Goal: Task Accomplishment & Management: Complete application form

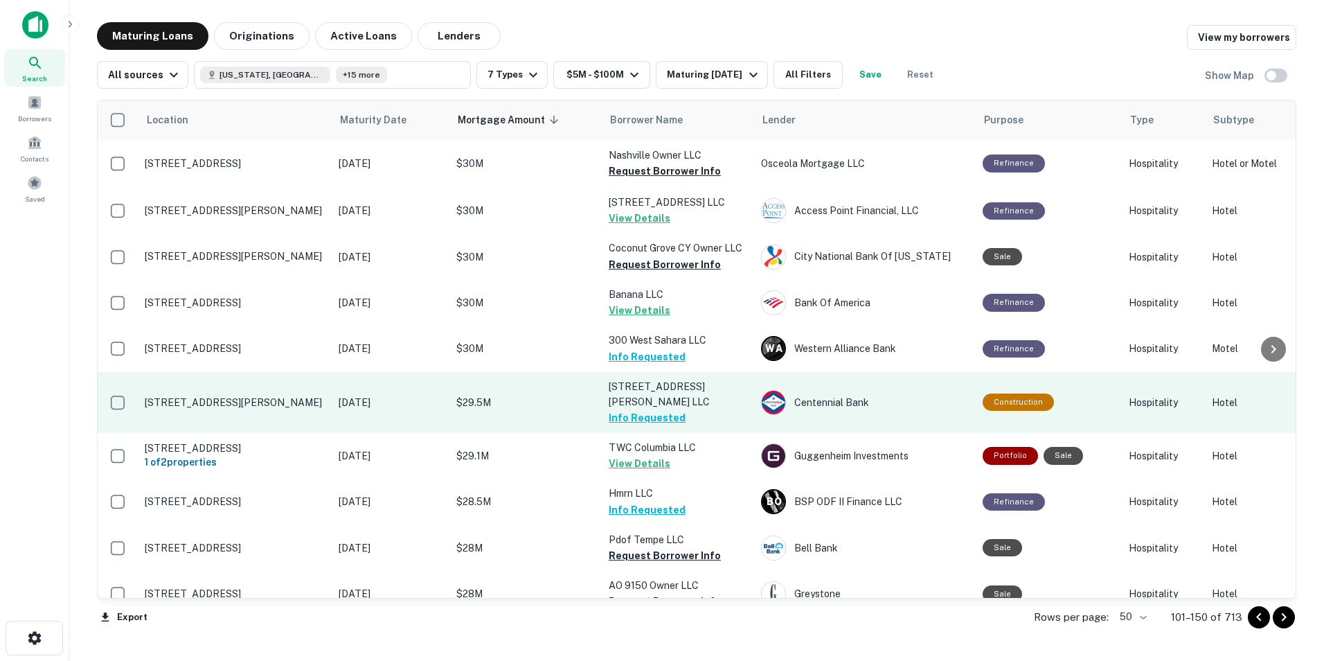
click at [692, 409] on p "[STREET_ADDRESS][PERSON_NAME] LLC" at bounding box center [678, 394] width 138 height 30
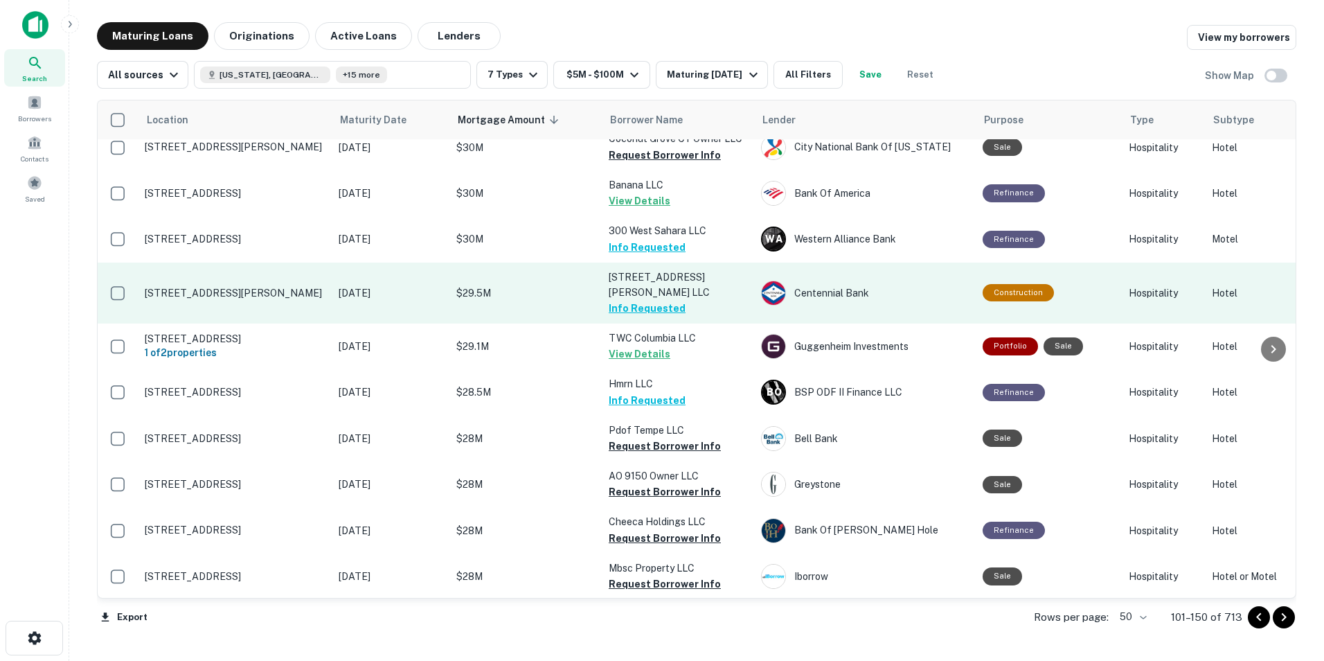
scroll to position [140, 0]
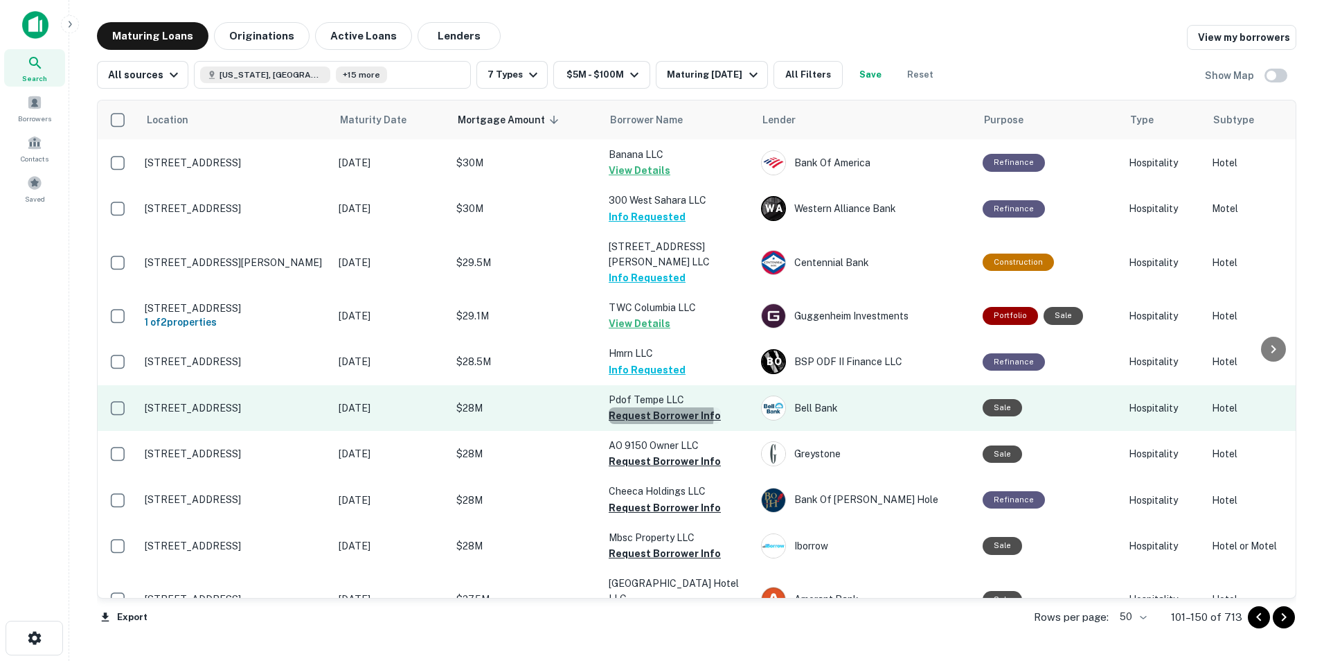
click at [659, 422] on button "Request Borrower Info" at bounding box center [665, 415] width 112 height 17
click at [659, 422] on td "Pdof Tempe LLC Requesting..." at bounding box center [678, 408] width 152 height 46
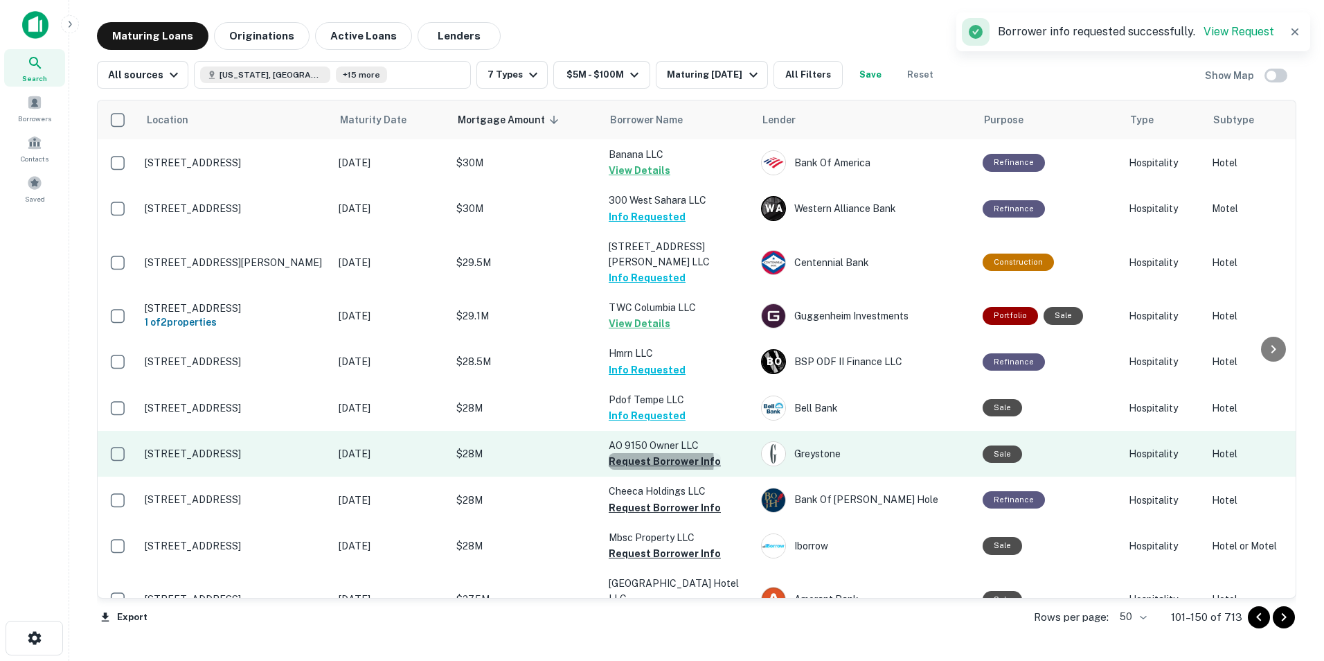
click at [652, 469] on button "Request Borrower Info" at bounding box center [665, 461] width 112 height 17
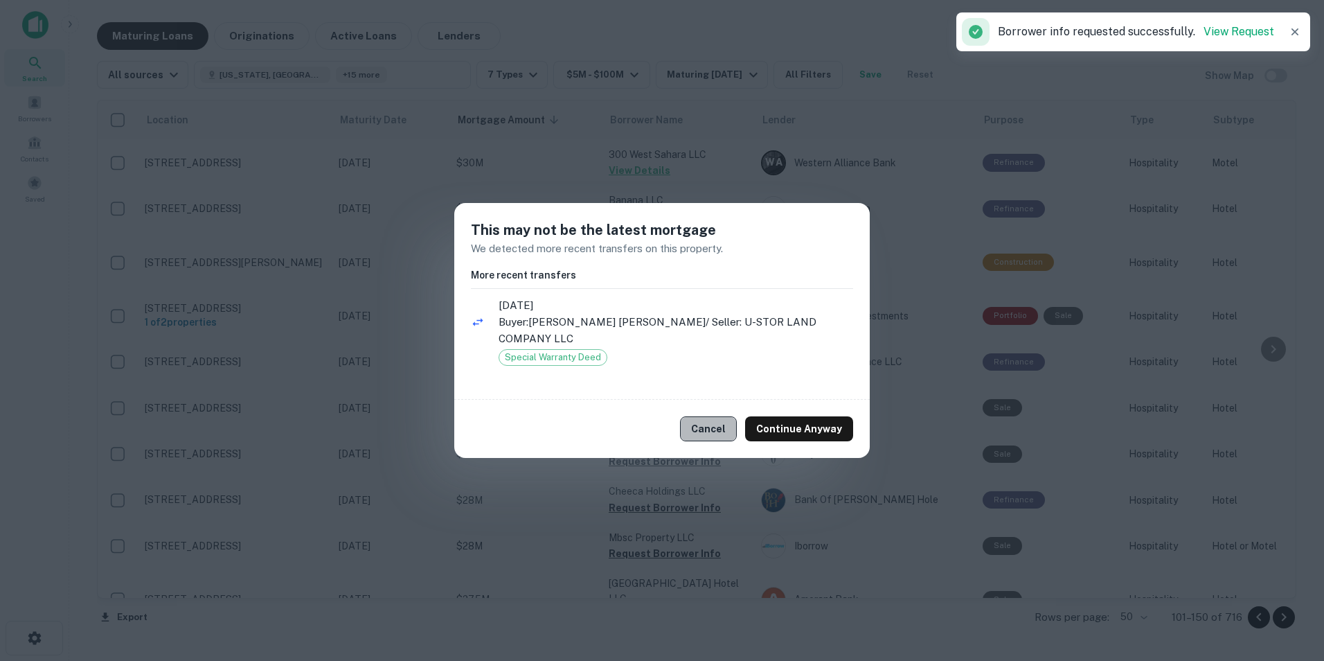
click at [708, 416] on button "Cancel" at bounding box center [708, 428] width 57 height 25
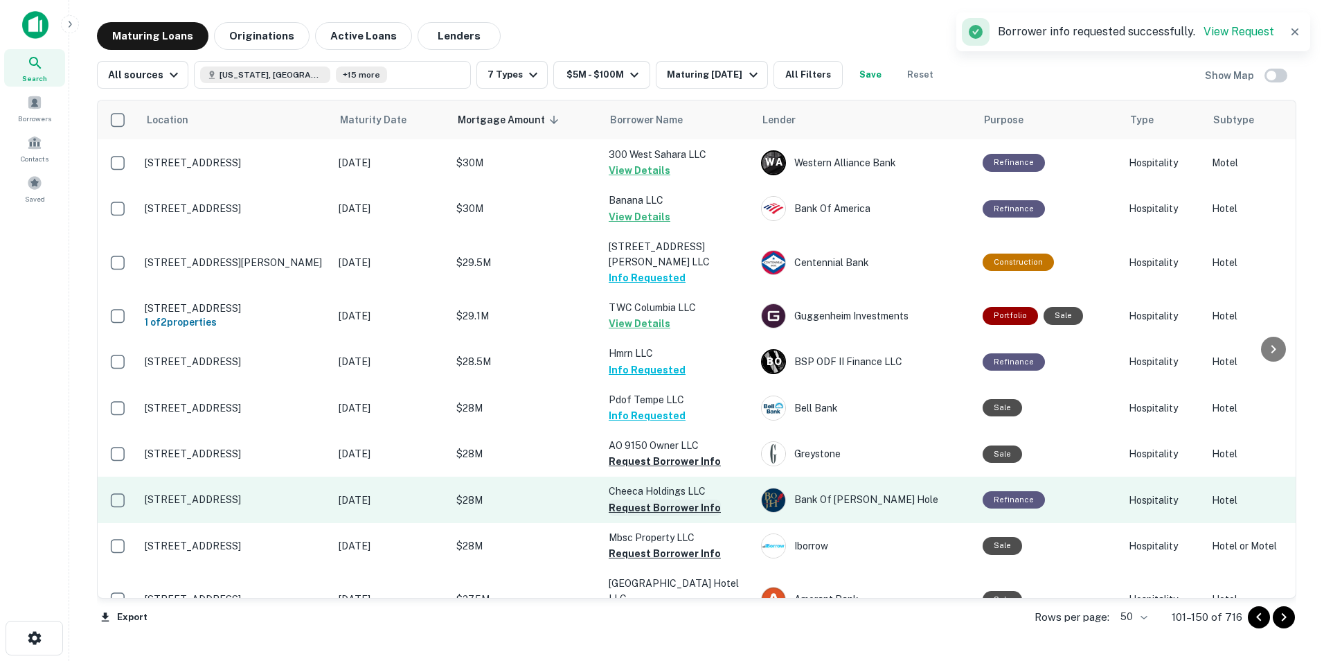
click at [636, 514] on button "Request Borrower Info" at bounding box center [665, 507] width 112 height 17
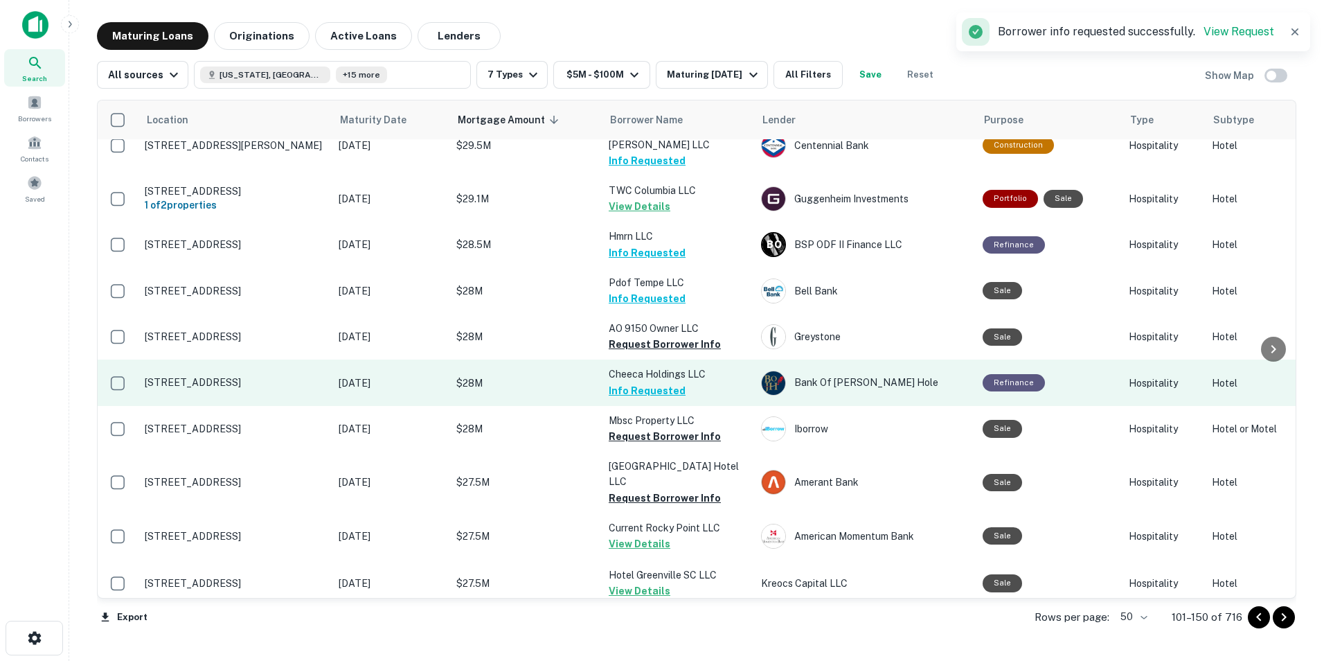
scroll to position [271, 0]
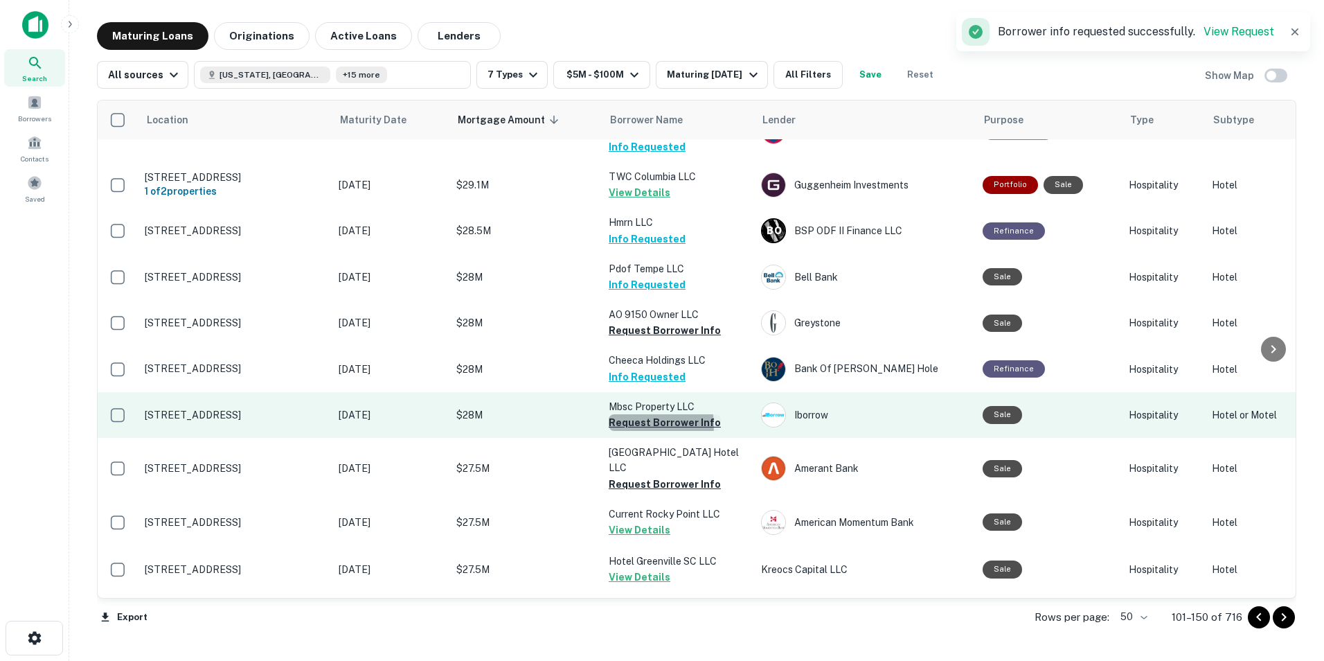
click at [652, 431] on button "Request Borrower Info" at bounding box center [665, 422] width 112 height 17
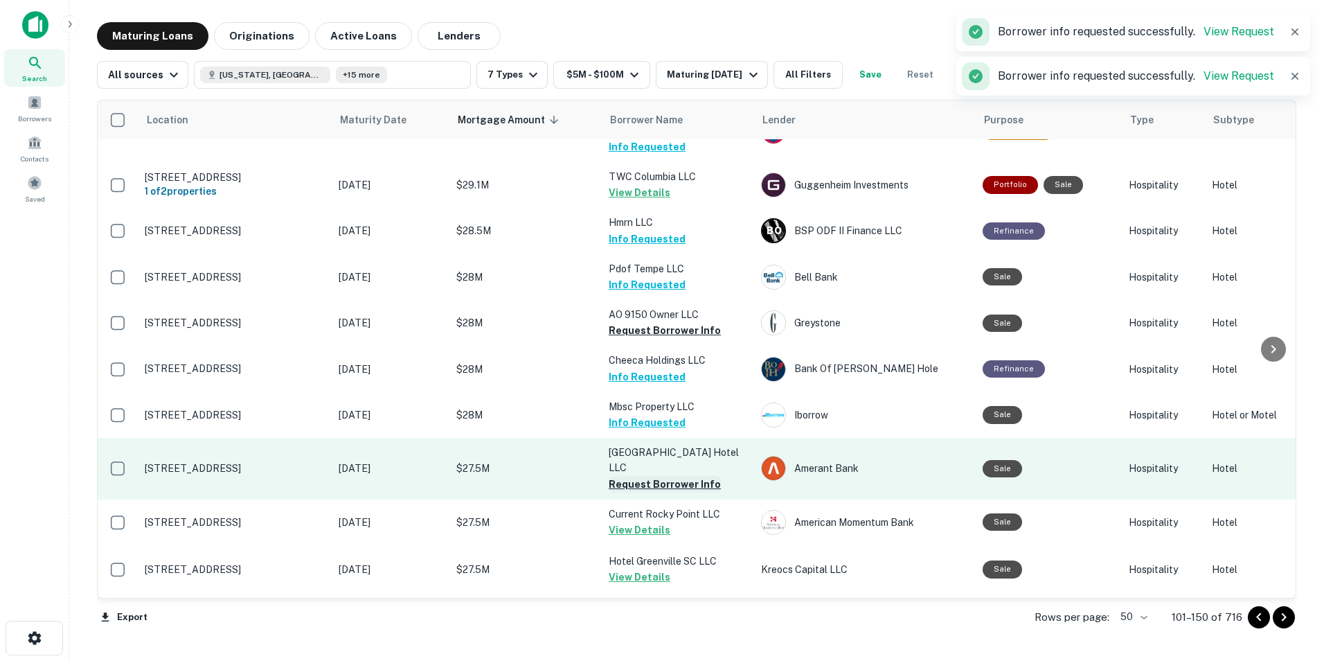
click at [649, 478] on button "Request Borrower Info" at bounding box center [665, 484] width 112 height 17
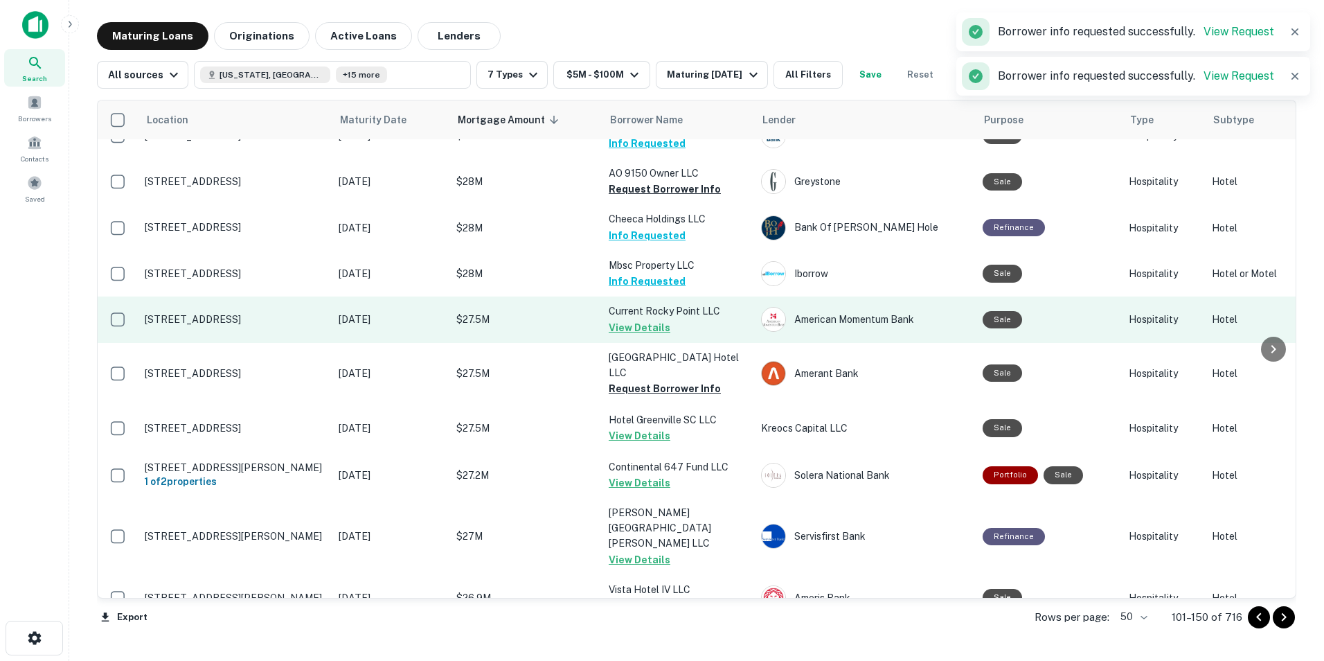
scroll to position [413, 0]
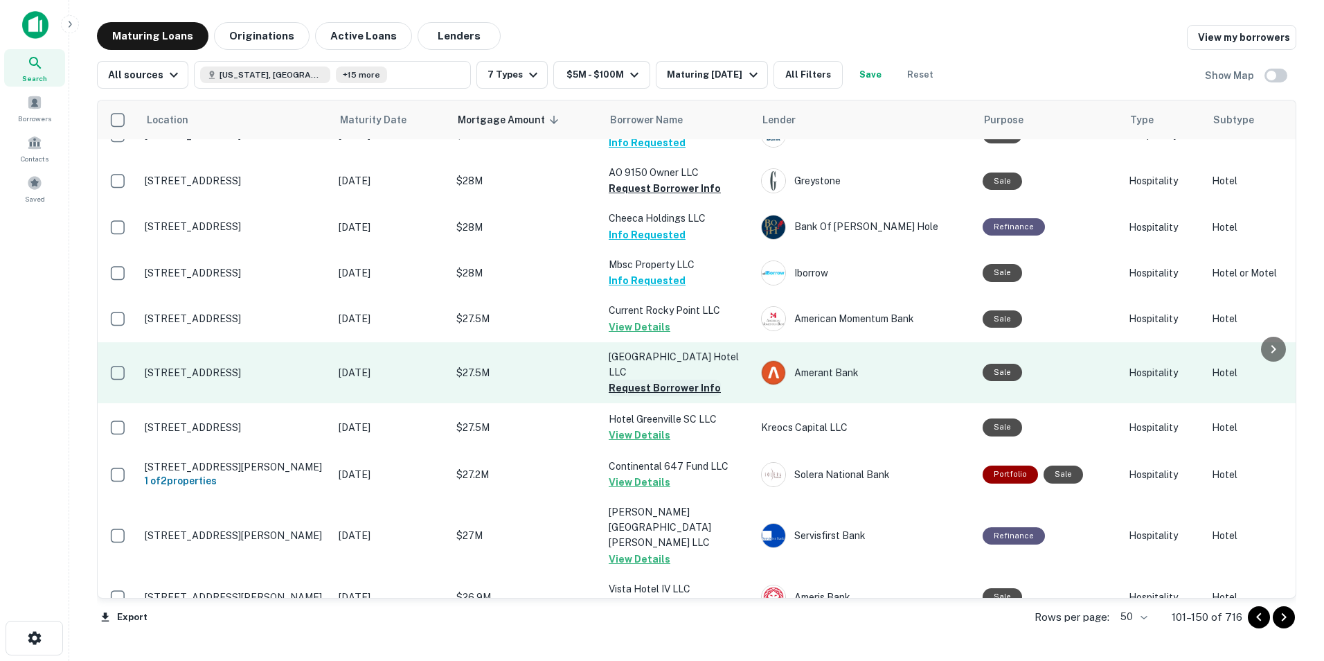
click at [641, 379] on button "Request Borrower Info" at bounding box center [665, 387] width 112 height 17
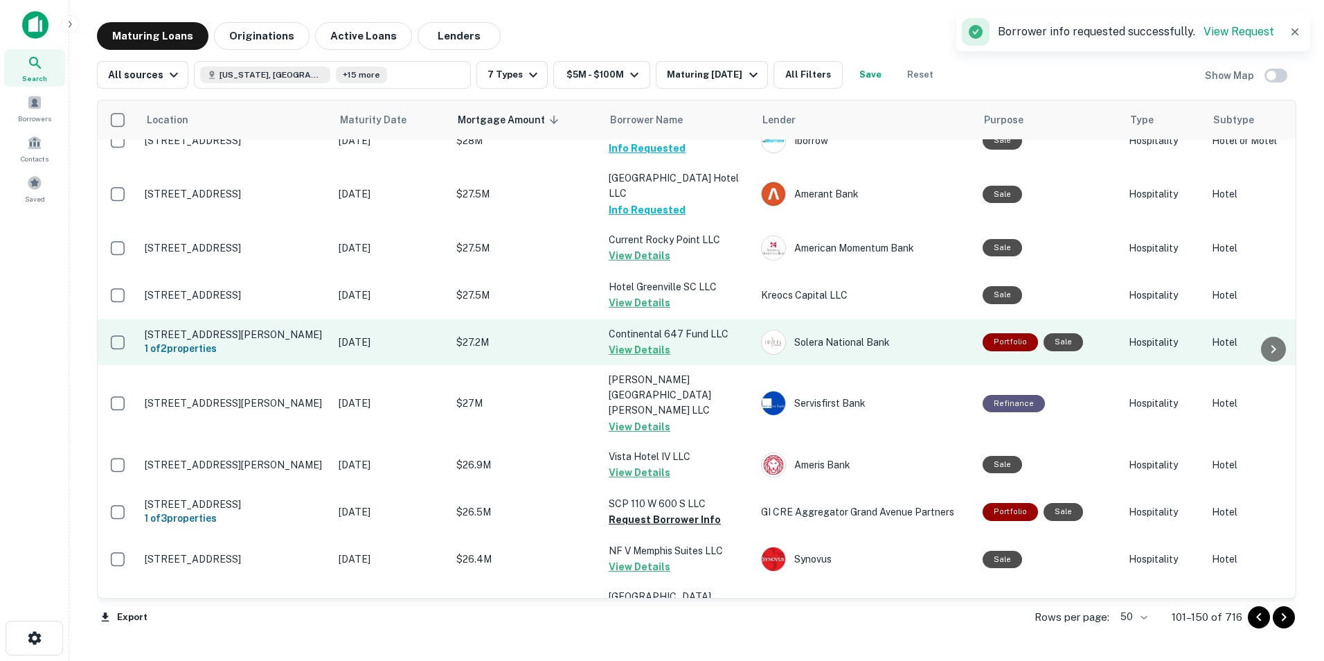
scroll to position [544, 0]
click at [643, 512] on button "Request Borrower Info" at bounding box center [665, 520] width 112 height 17
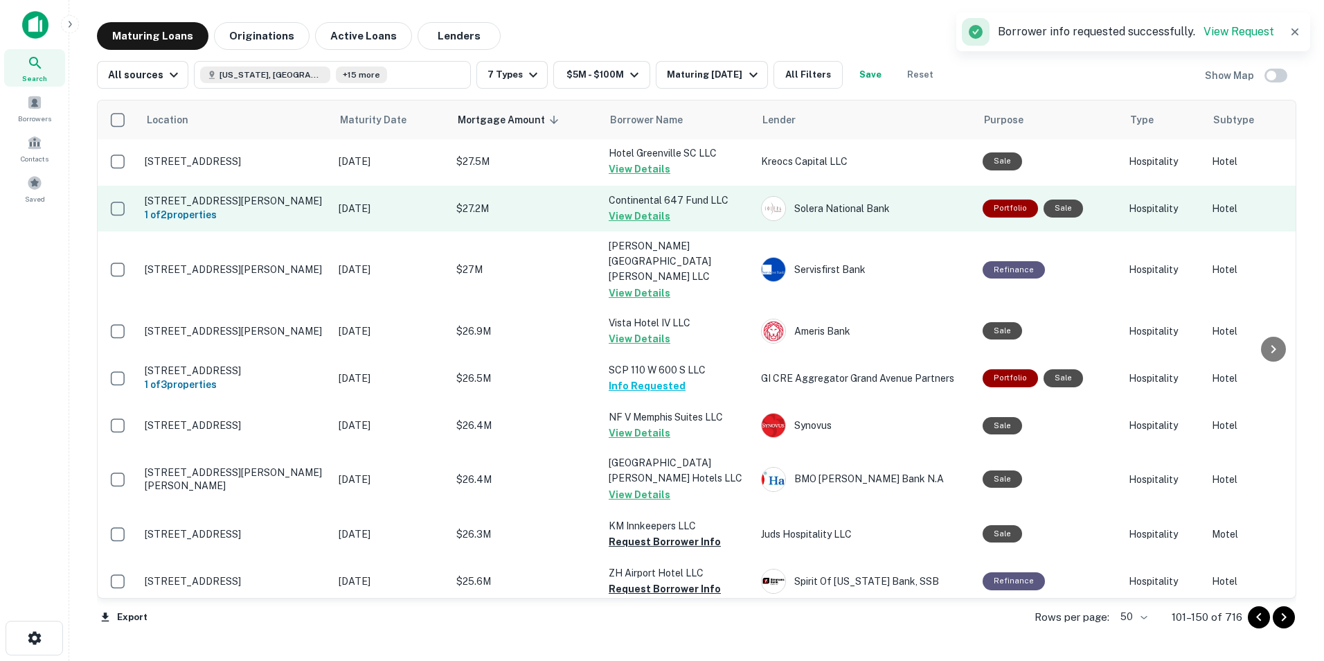
scroll to position [683, 0]
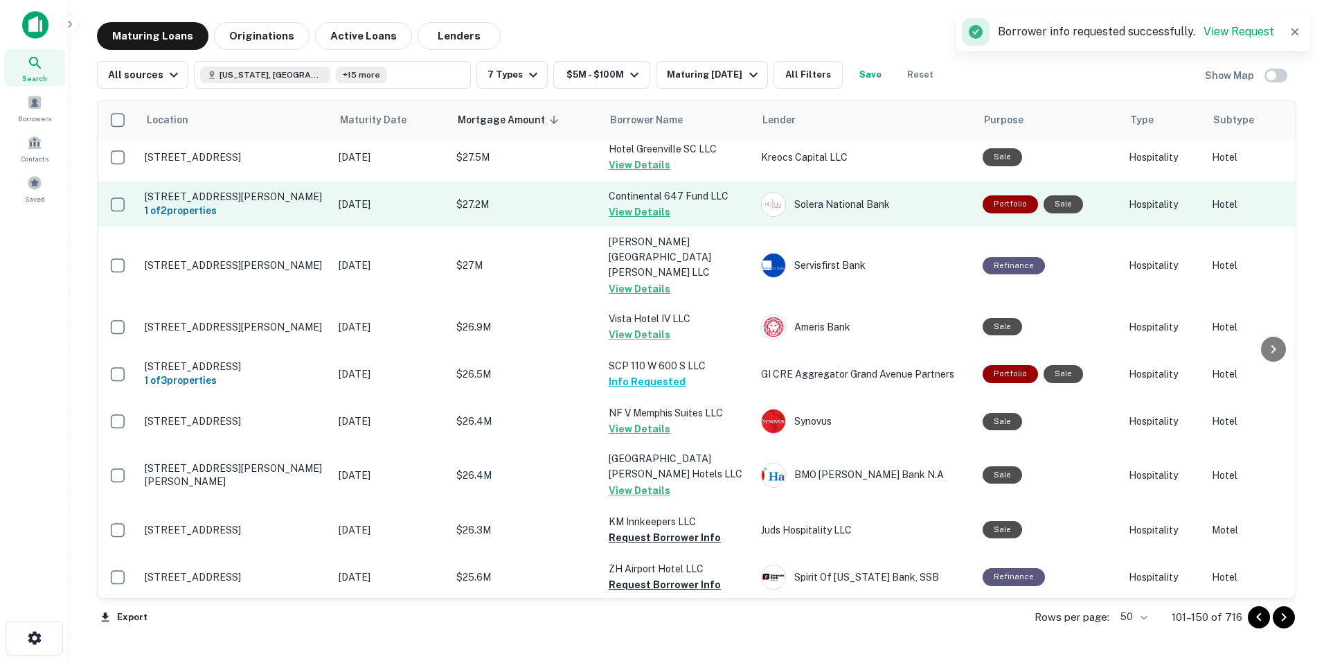
click at [643, 529] on button "Request Borrower Info" at bounding box center [665, 537] width 112 height 17
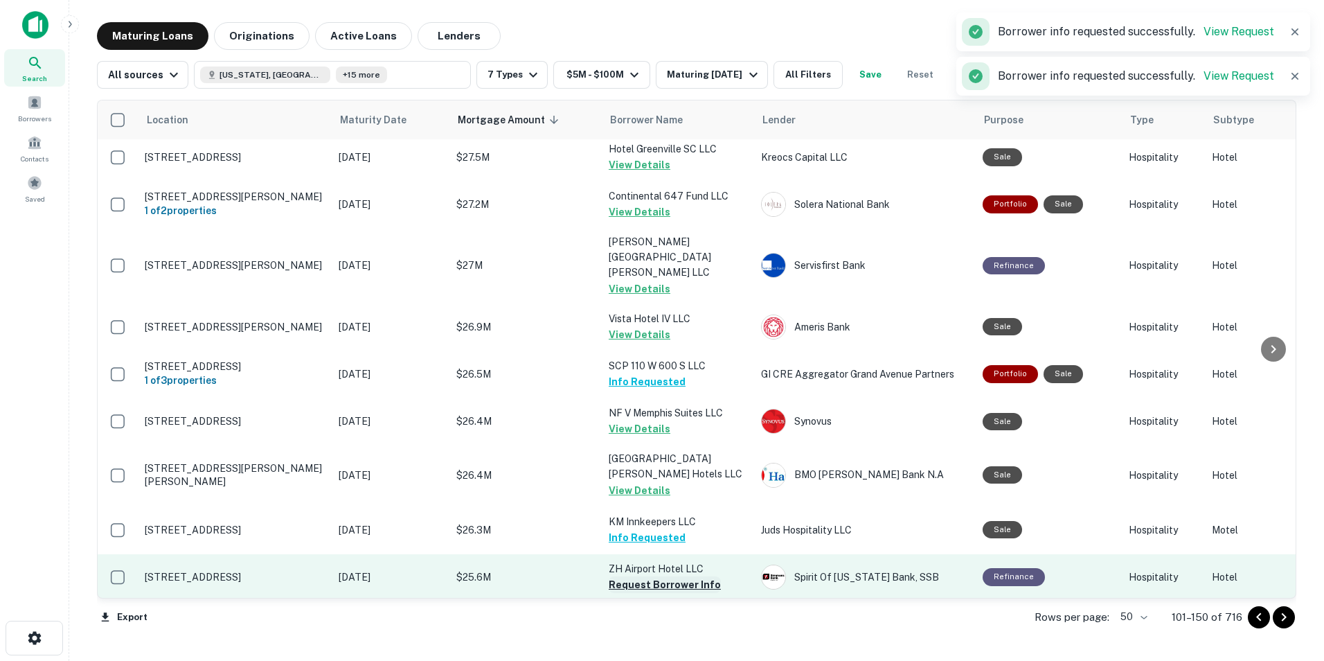
click at [639, 576] on button "Request Borrower Info" at bounding box center [665, 584] width 112 height 17
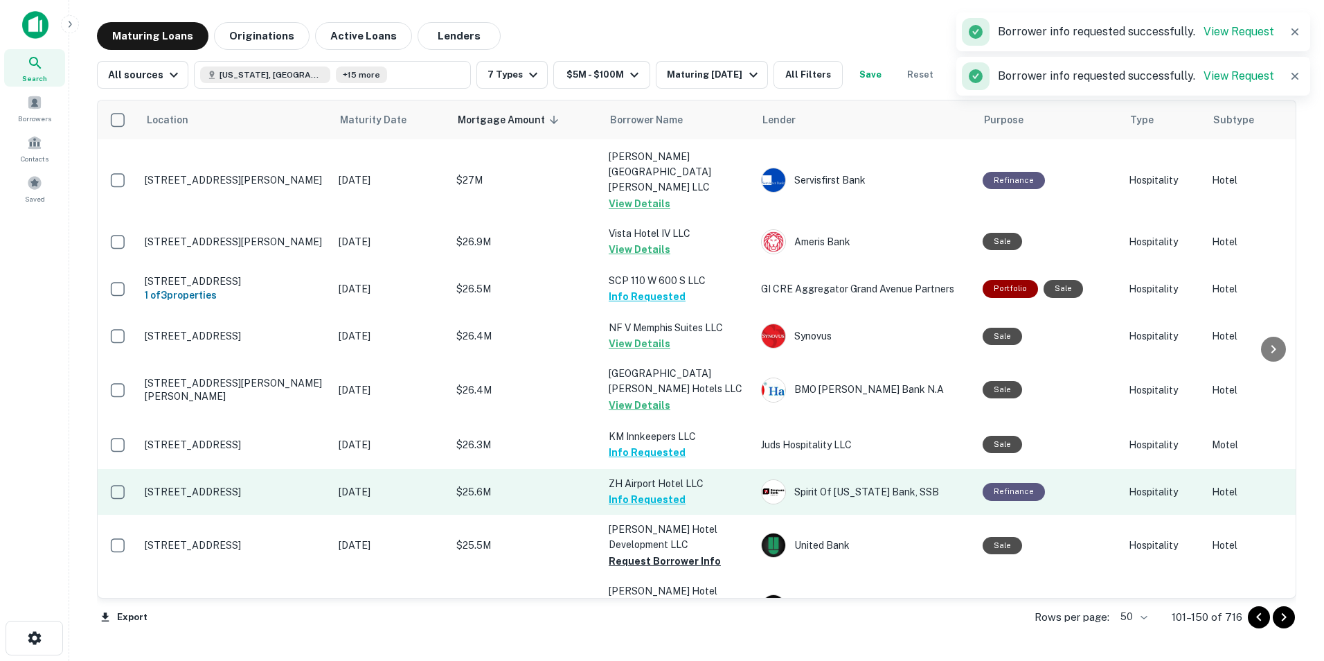
scroll to position [783, 0]
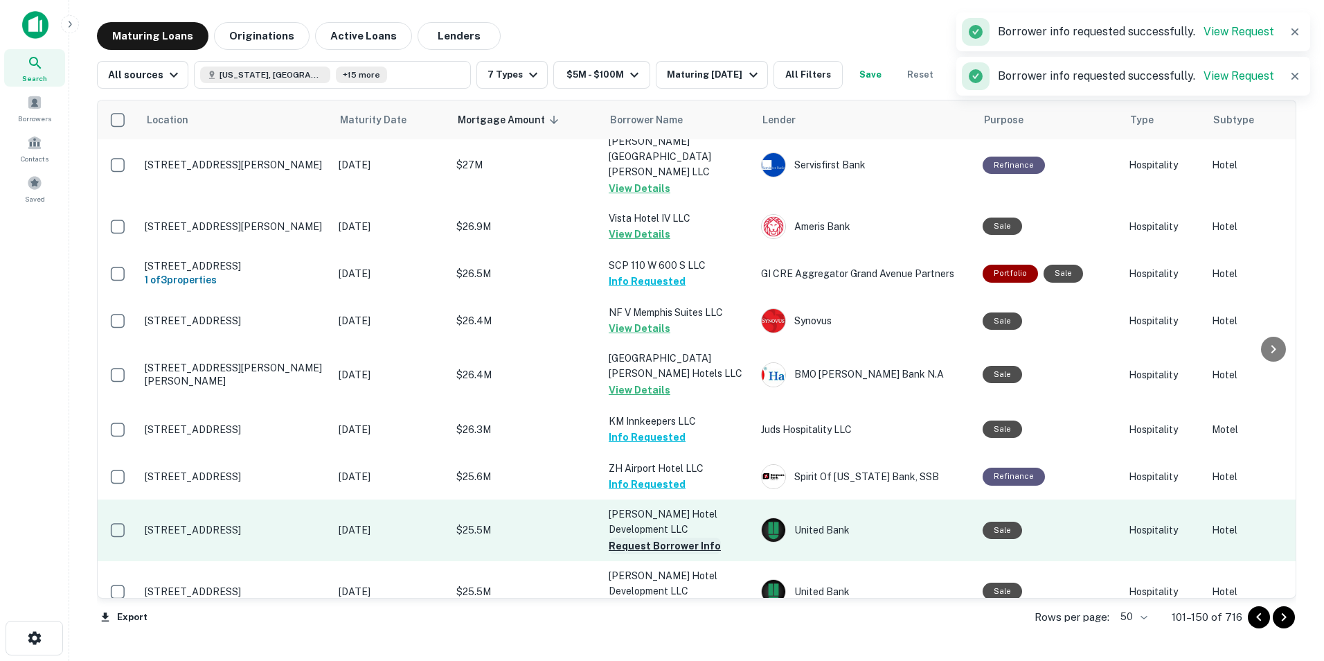
click at [641, 537] on button "Request Borrower Info" at bounding box center [665, 545] width 112 height 17
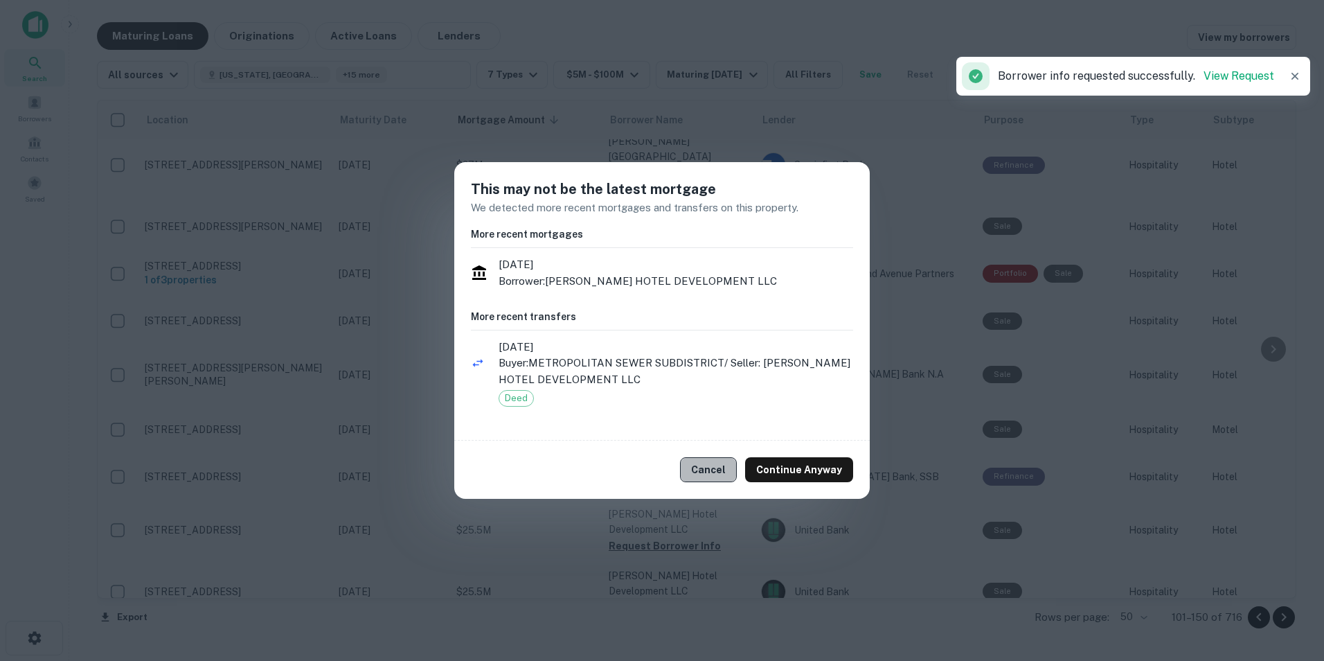
click at [720, 468] on button "Cancel" at bounding box center [708, 469] width 57 height 25
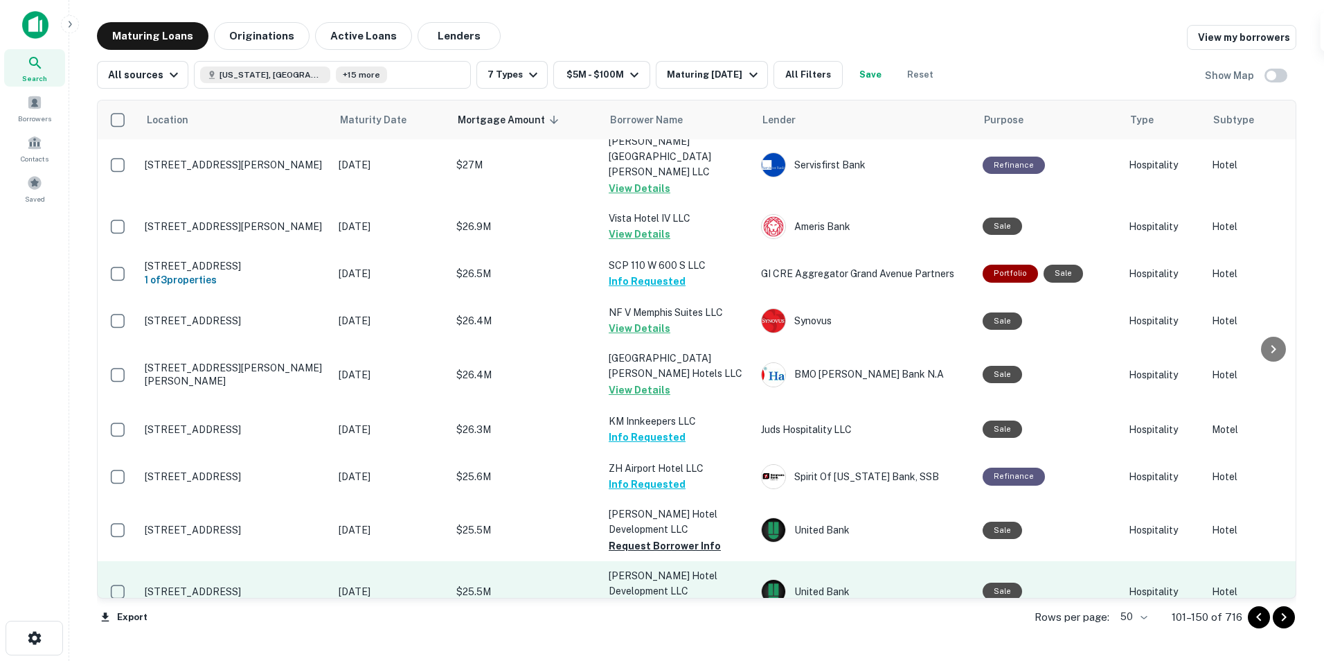
click at [643, 598] on button "Request Borrower Info" at bounding box center [665, 606] width 112 height 17
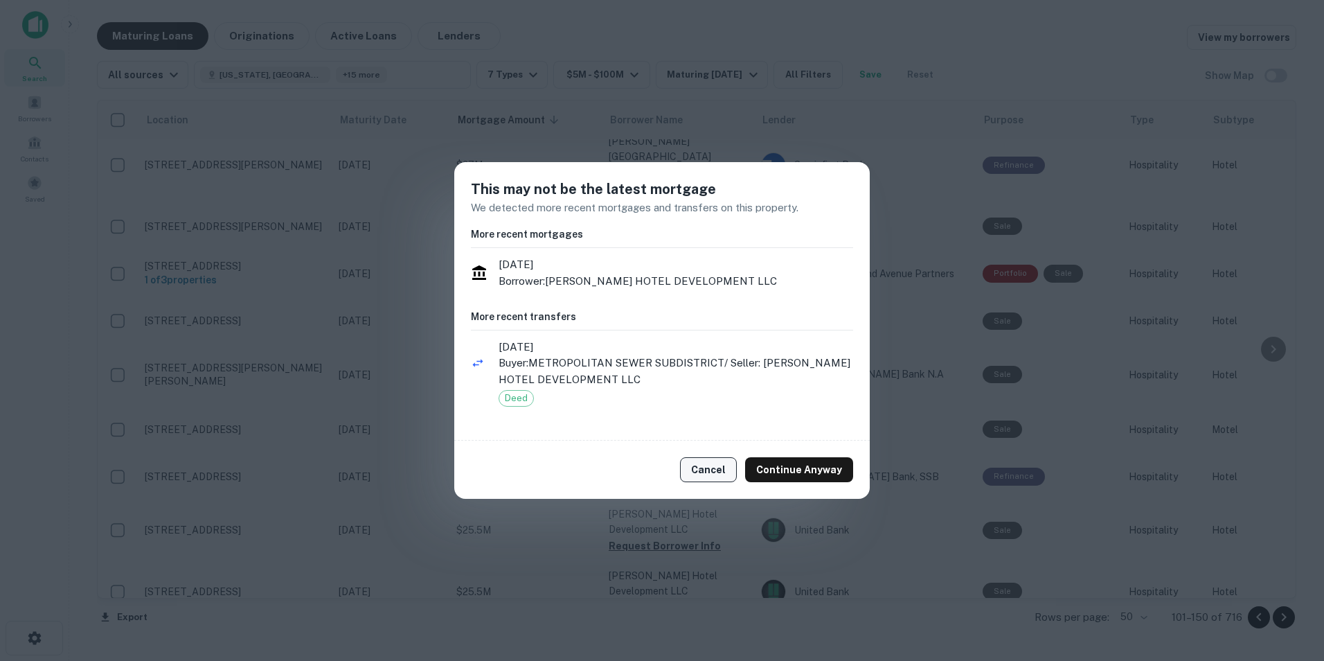
click at [701, 470] on button "Cancel" at bounding box center [708, 469] width 57 height 25
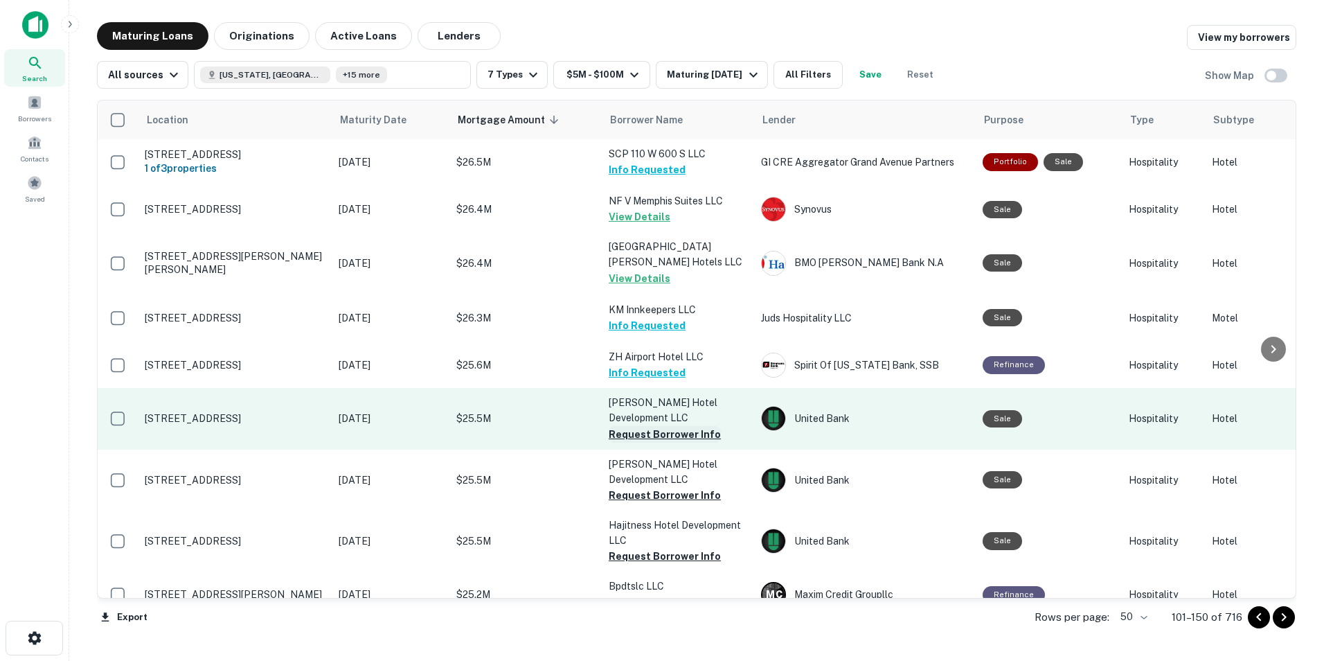
scroll to position [894, 0]
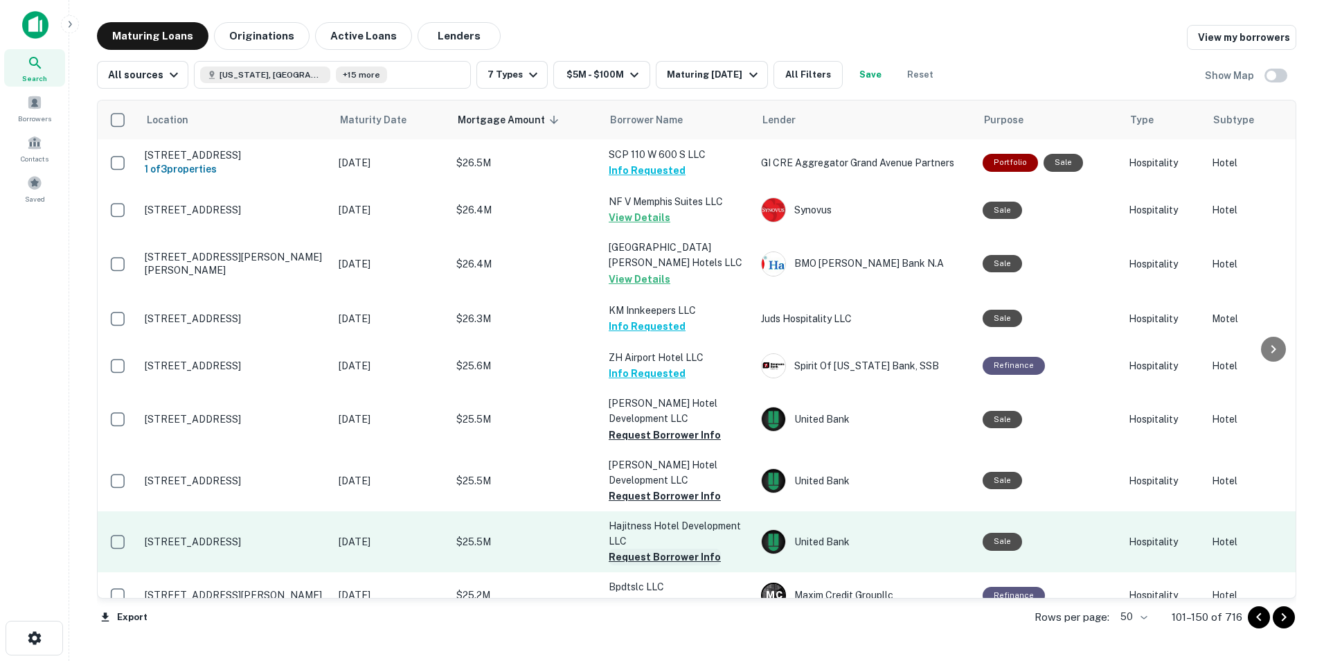
click at [631, 548] on button "Request Borrower Info" at bounding box center [665, 556] width 112 height 17
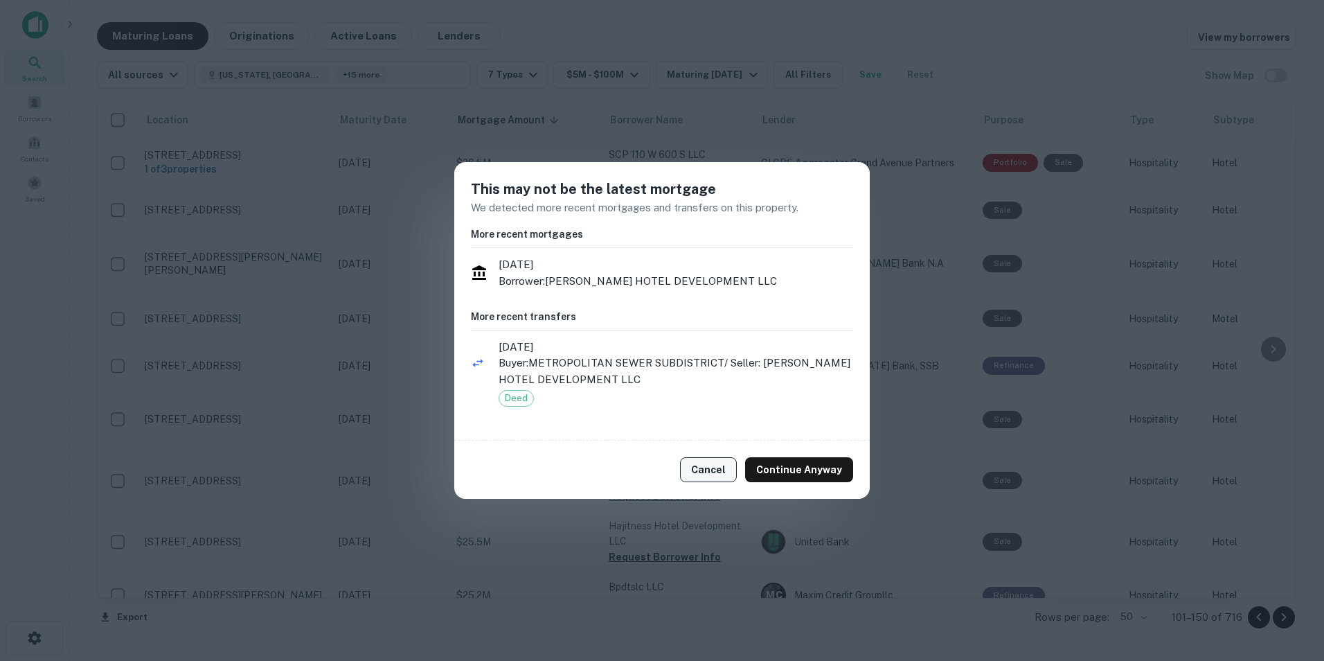
click at [711, 467] on button "Cancel" at bounding box center [708, 469] width 57 height 25
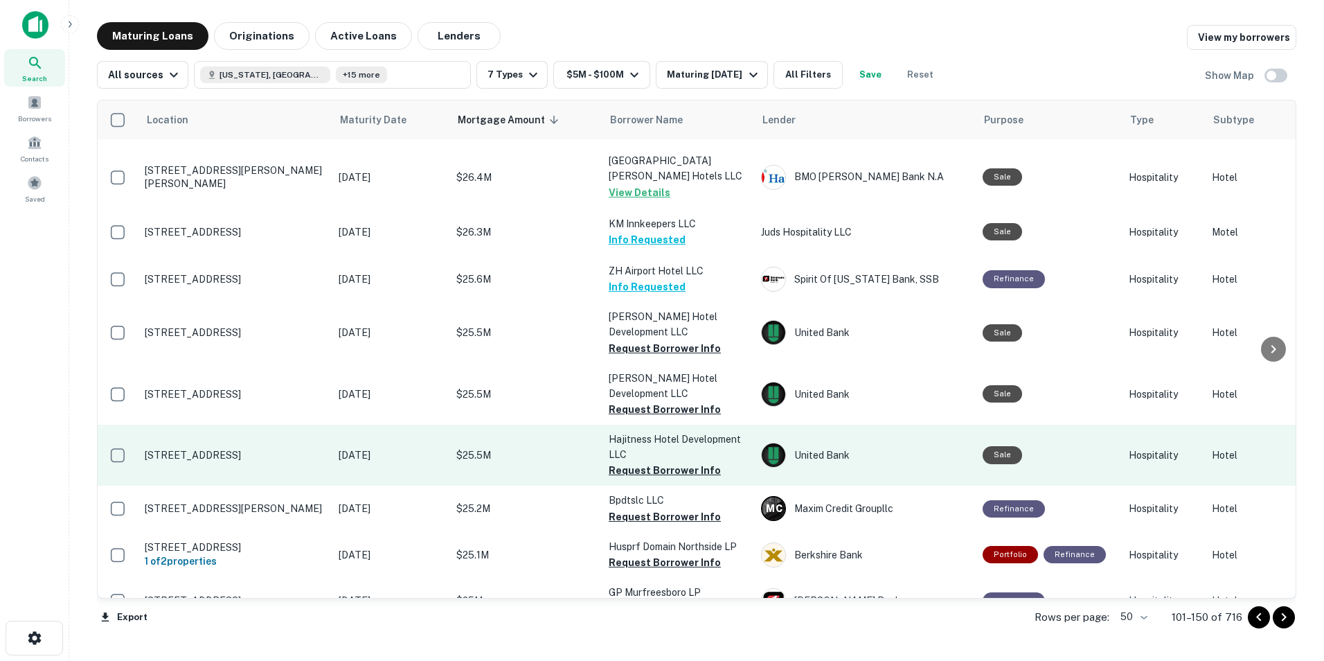
scroll to position [981, 0]
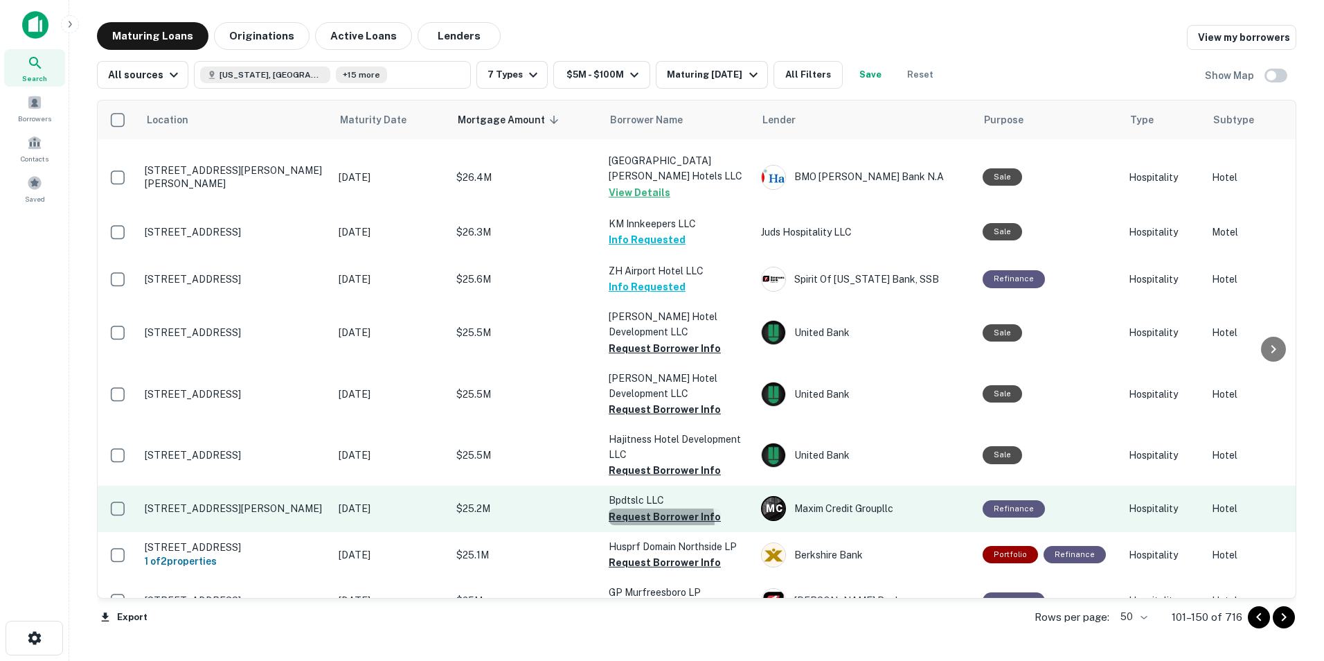
click at [654, 508] on button "Request Borrower Info" at bounding box center [665, 516] width 112 height 17
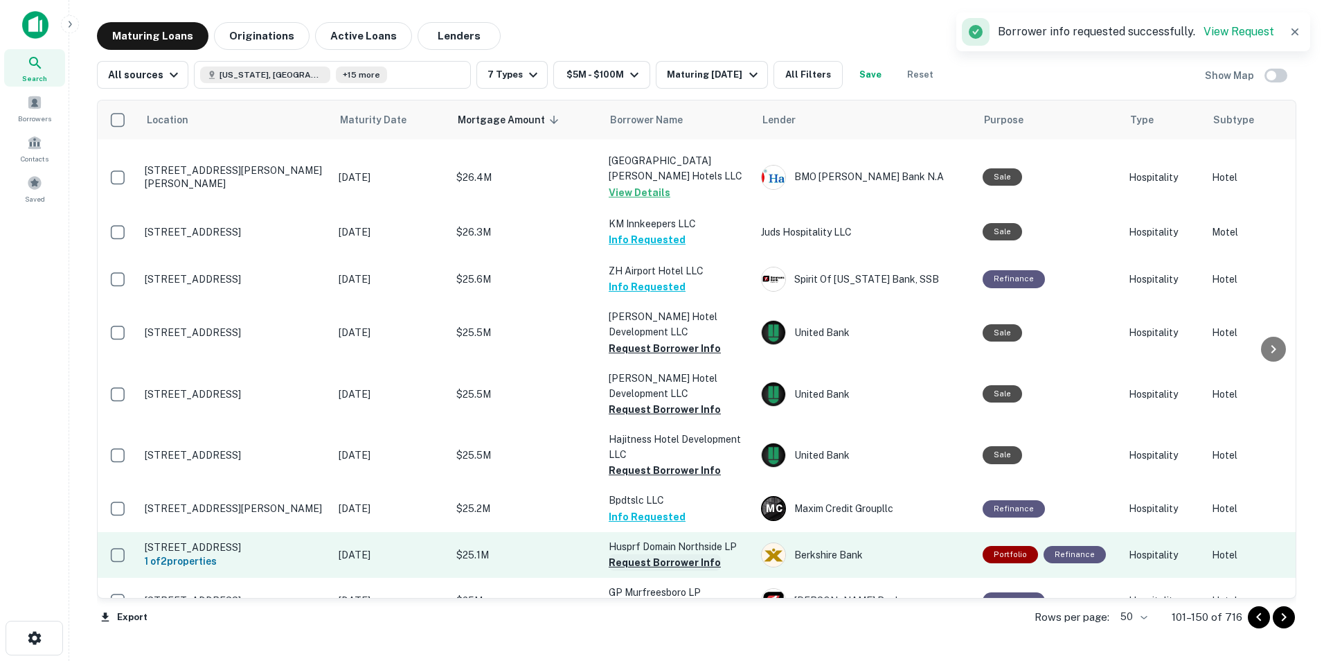
click at [649, 554] on button "Request Borrower Info" at bounding box center [665, 562] width 112 height 17
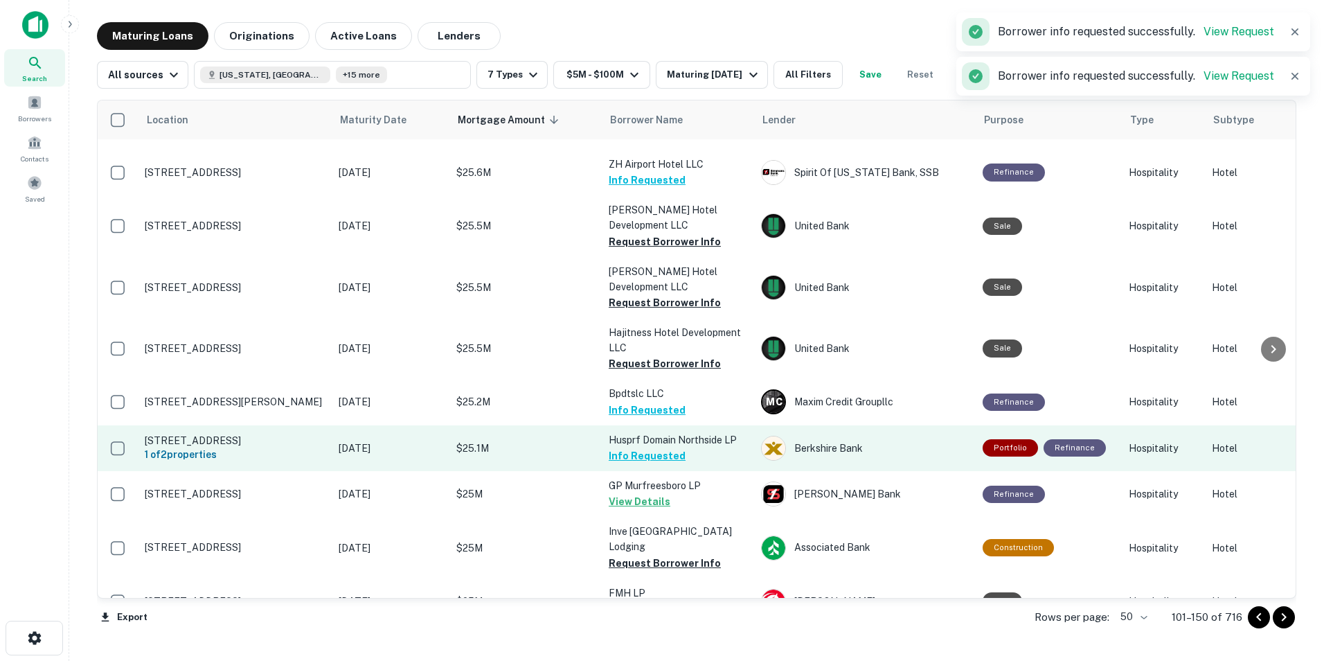
scroll to position [1088, 0]
click at [649, 554] on button "Request Borrower Info" at bounding box center [665, 562] width 112 height 17
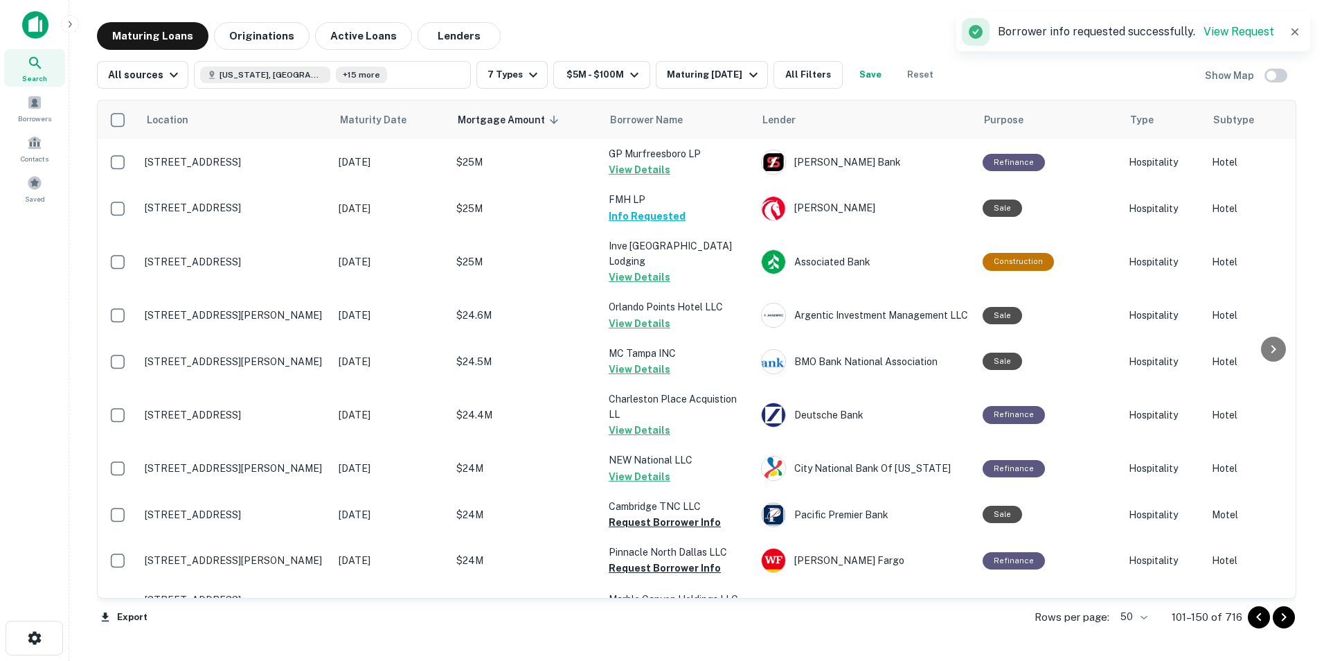
scroll to position [1425, 0]
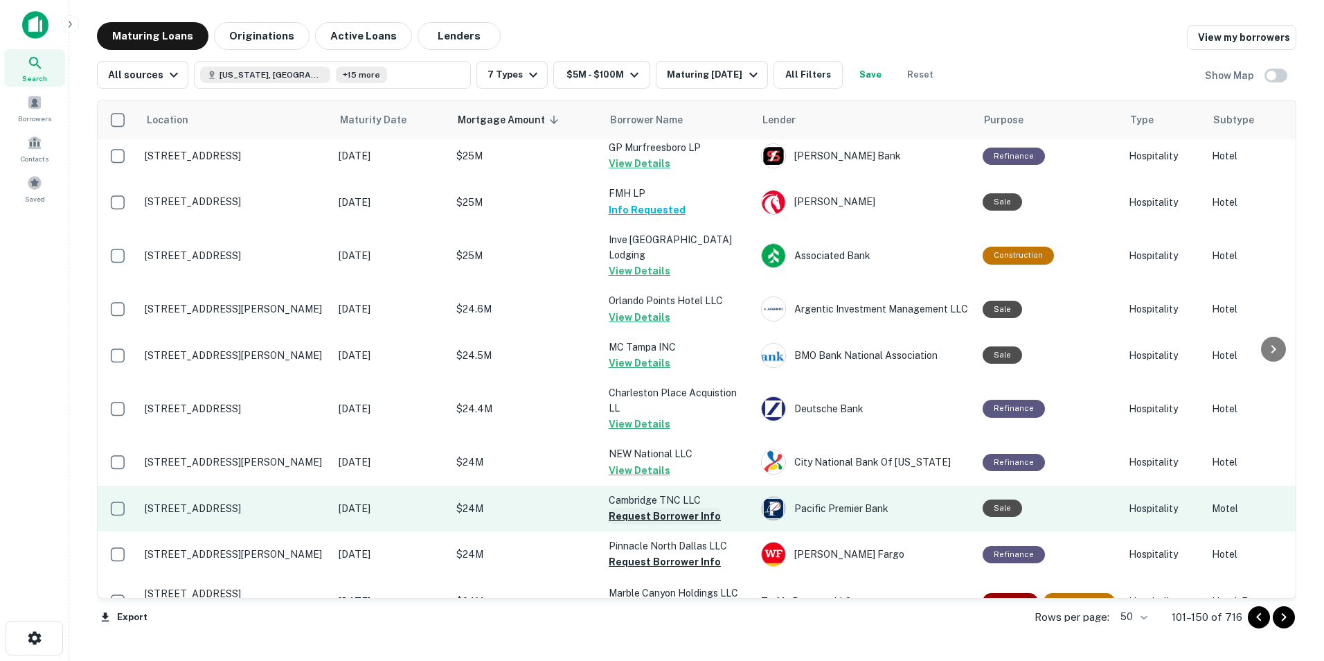
click at [652, 508] on button "Request Borrower Info" at bounding box center [665, 516] width 112 height 17
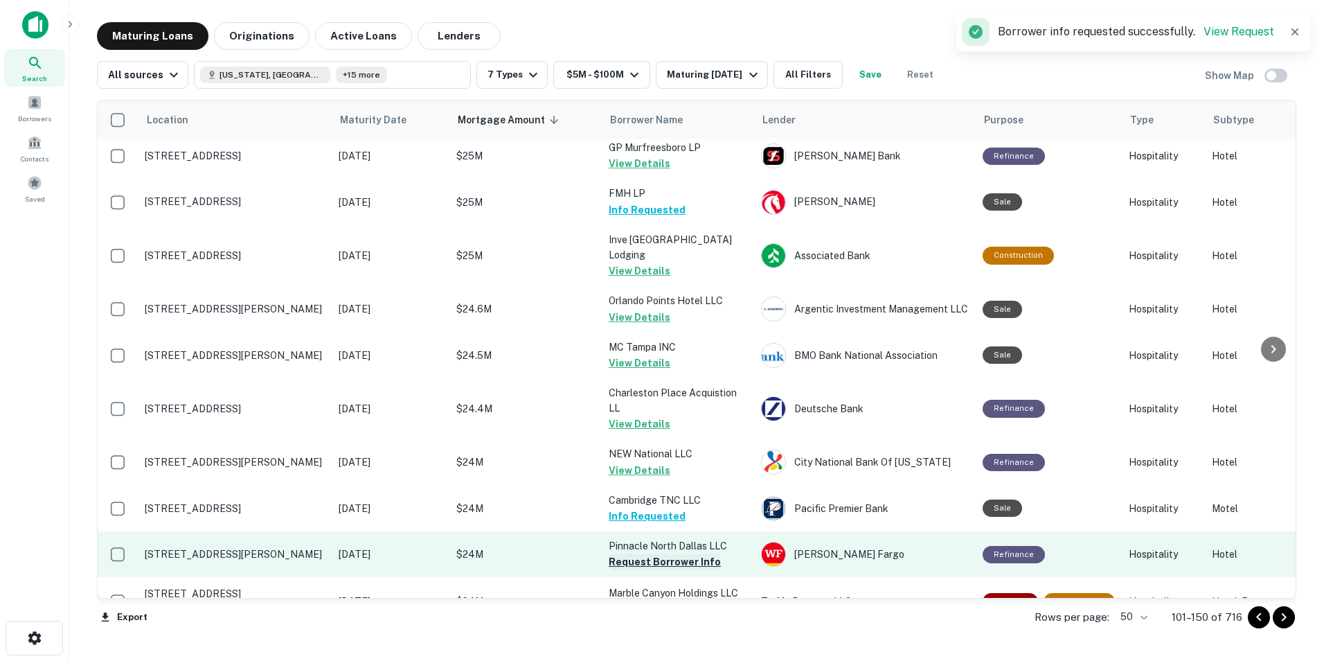
click at [646, 553] on button "Request Borrower Info" at bounding box center [665, 561] width 112 height 17
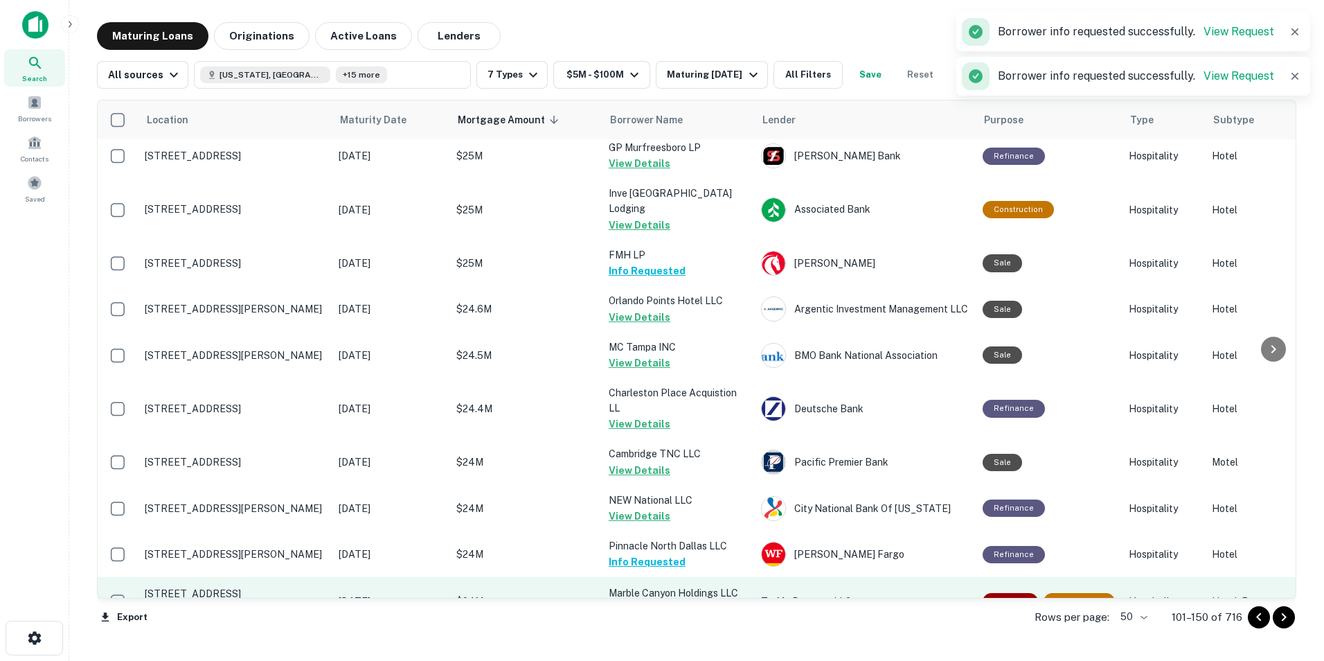
click at [650, 601] on button "Request Borrower Info" at bounding box center [665, 609] width 112 height 17
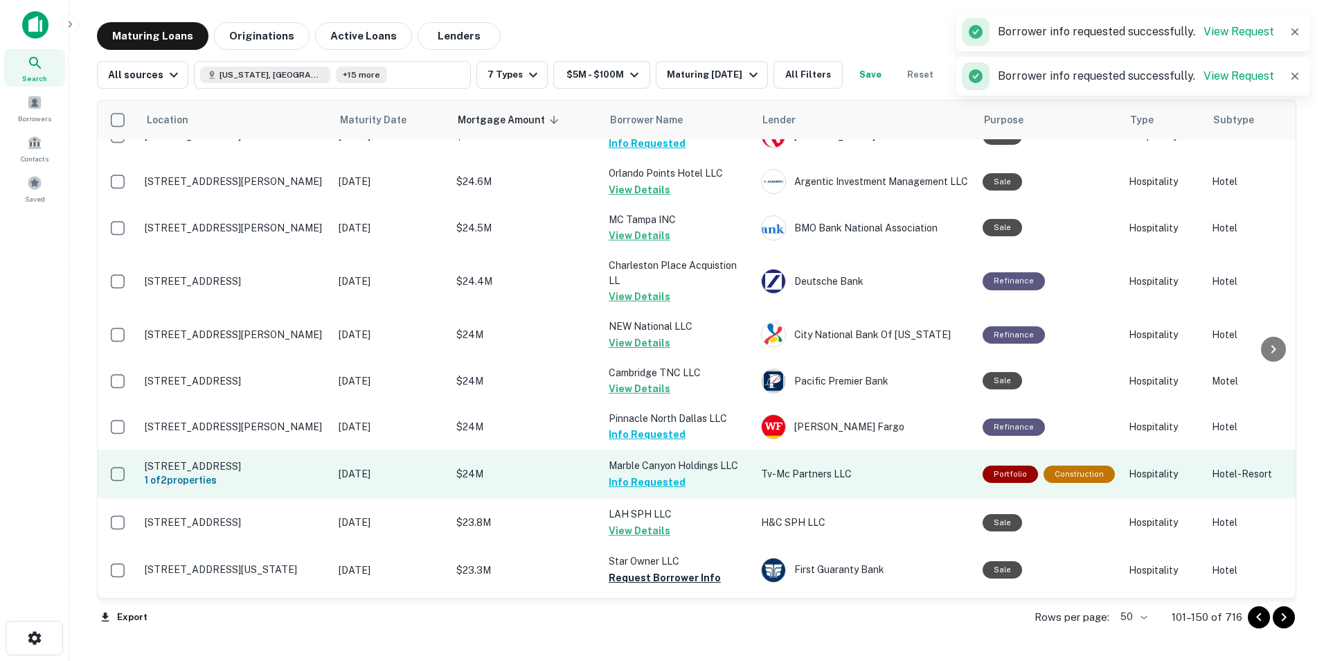
scroll to position [1554, 0]
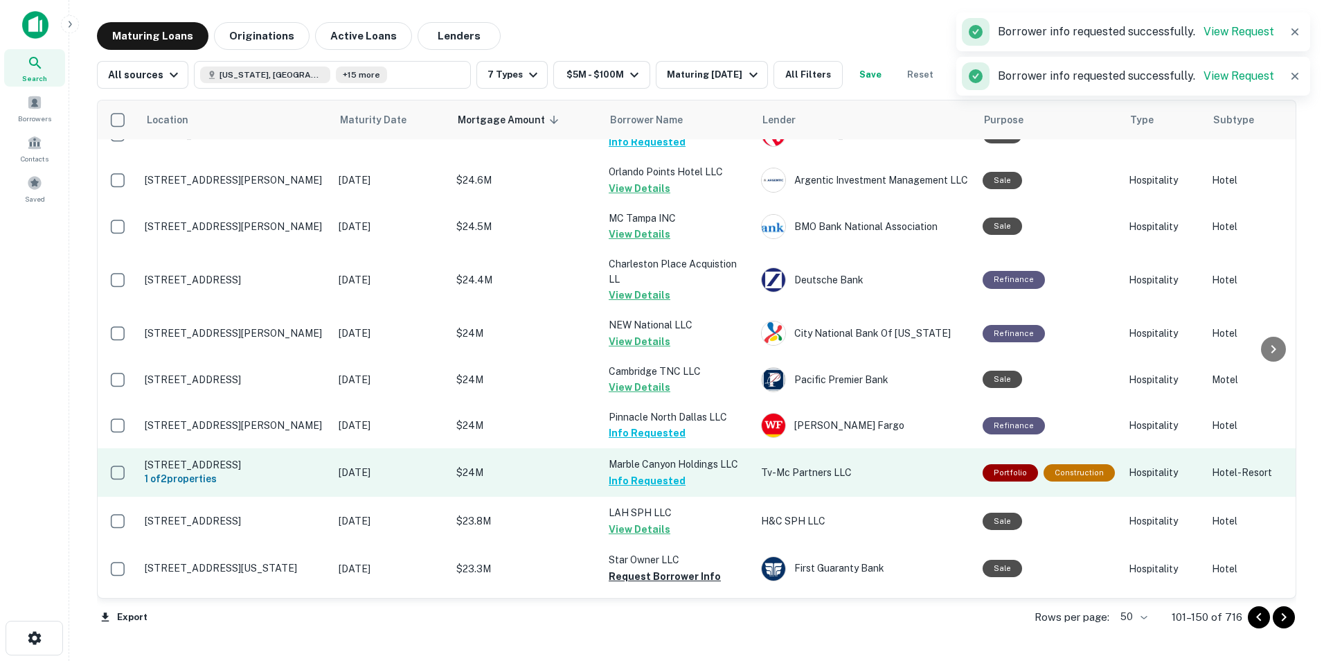
click at [651, 568] on button "Request Borrower Info" at bounding box center [665, 576] width 112 height 17
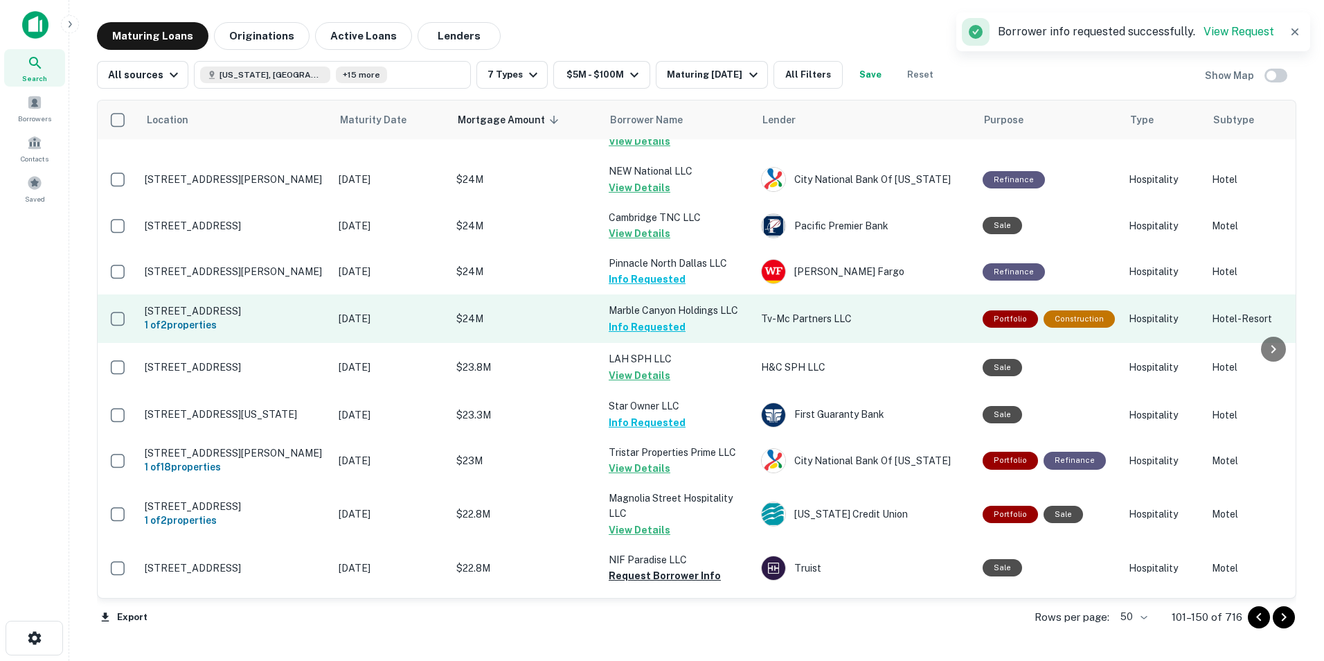
scroll to position [1708, 0]
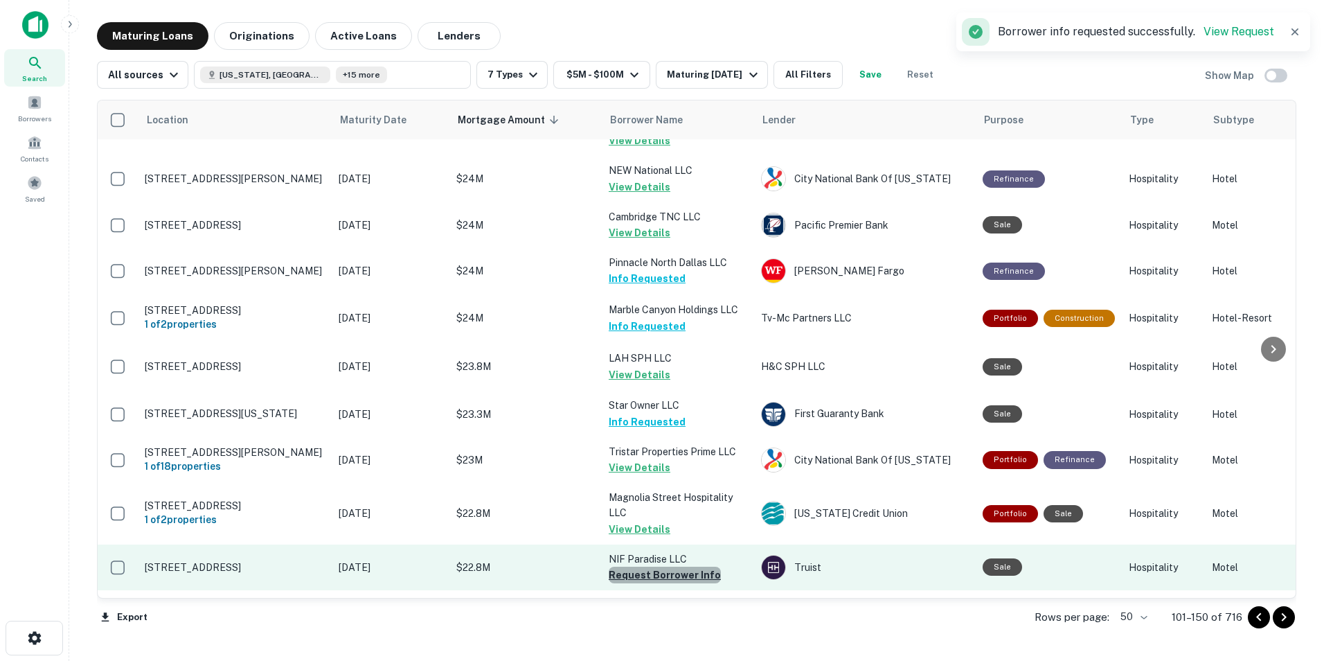
click at [670, 566] on button "Request Borrower Info" at bounding box center [665, 574] width 112 height 17
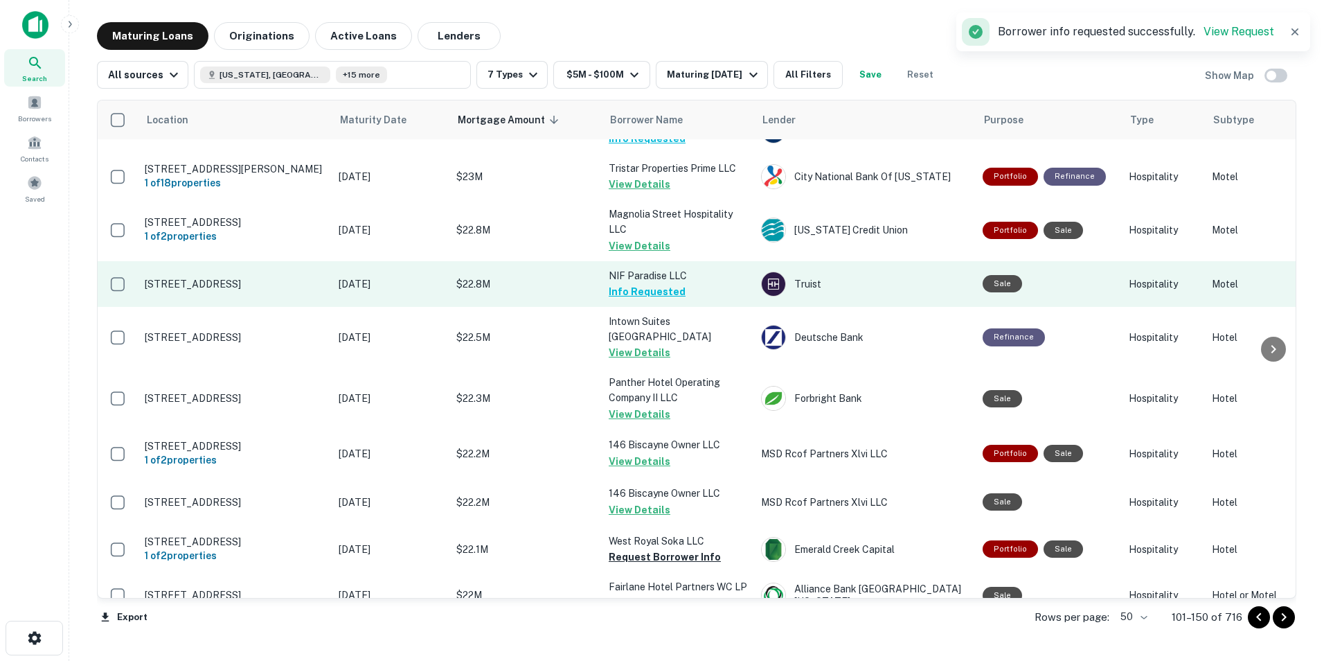
scroll to position [1991, 0]
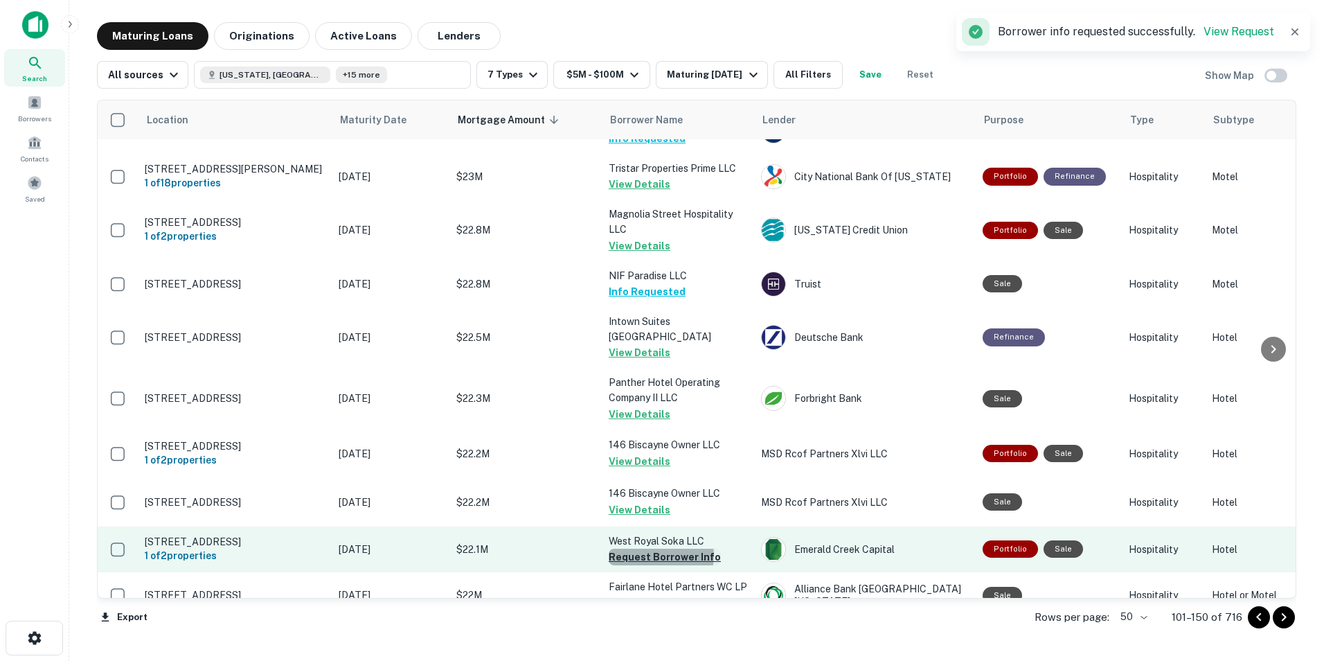
click at [656, 548] on button "Request Borrower Info" at bounding box center [665, 556] width 112 height 17
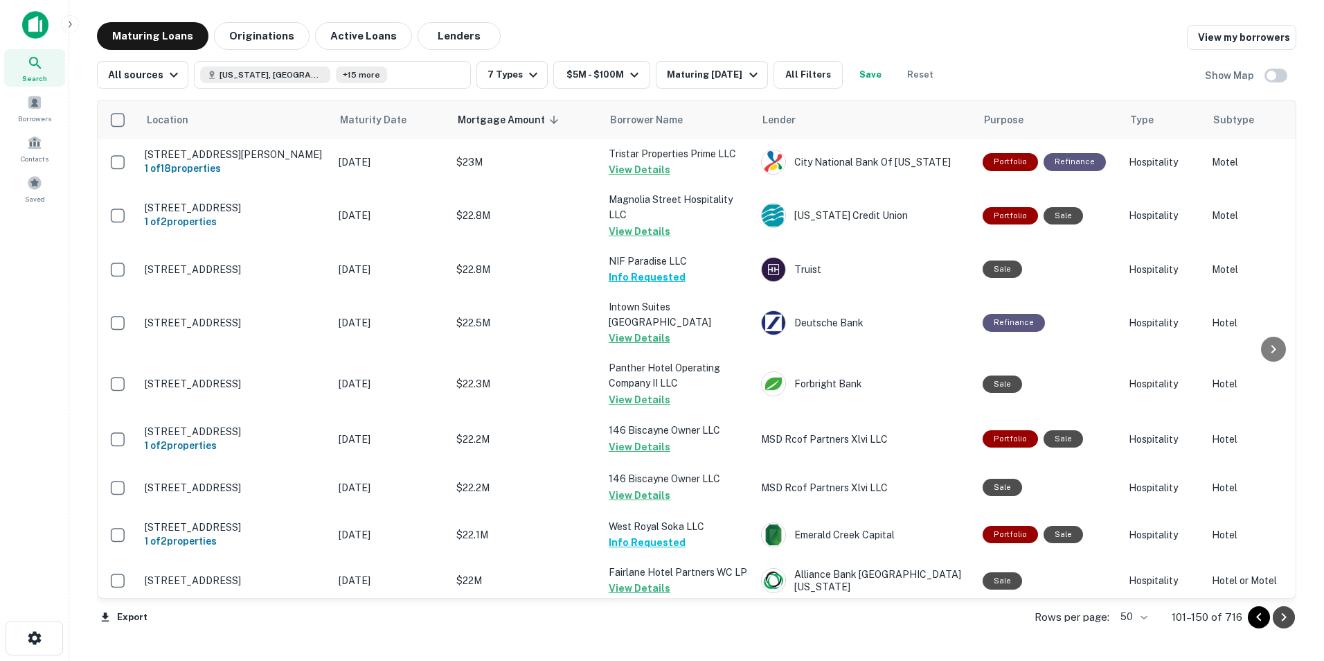
click at [1287, 617] on icon "Go to next page" at bounding box center [1283, 617] width 17 height 17
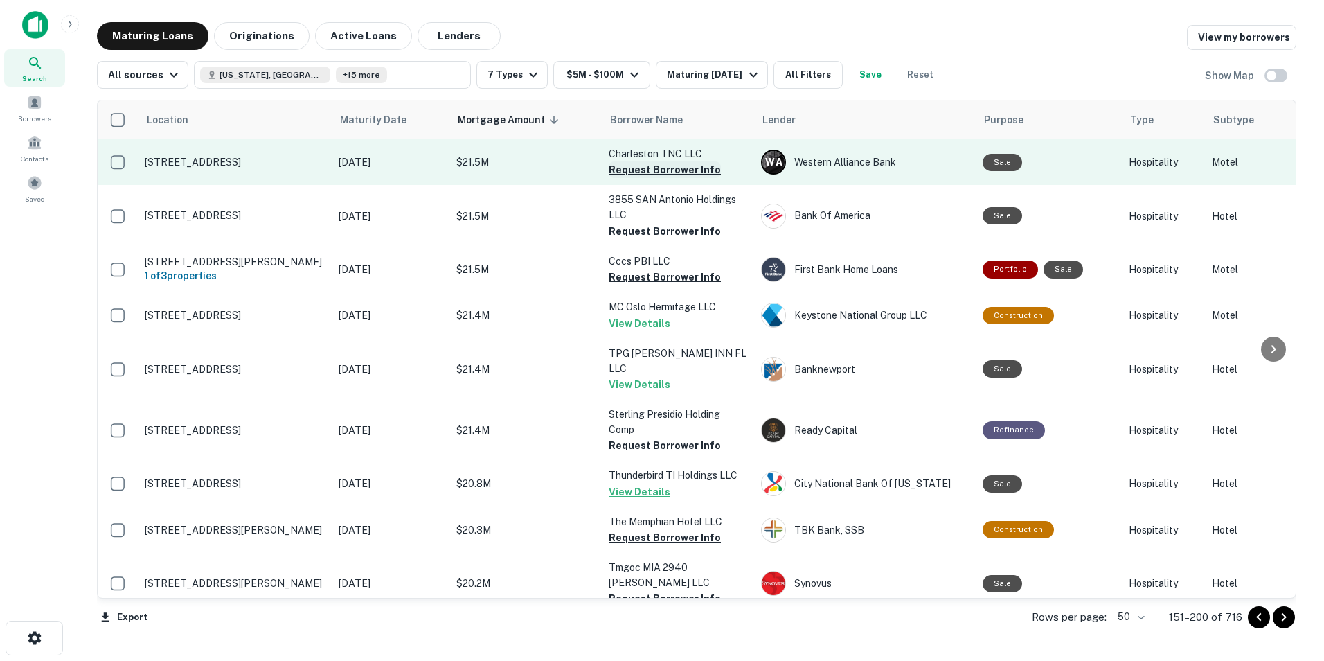
click at [688, 170] on button "Request Borrower Info" at bounding box center [665, 169] width 112 height 17
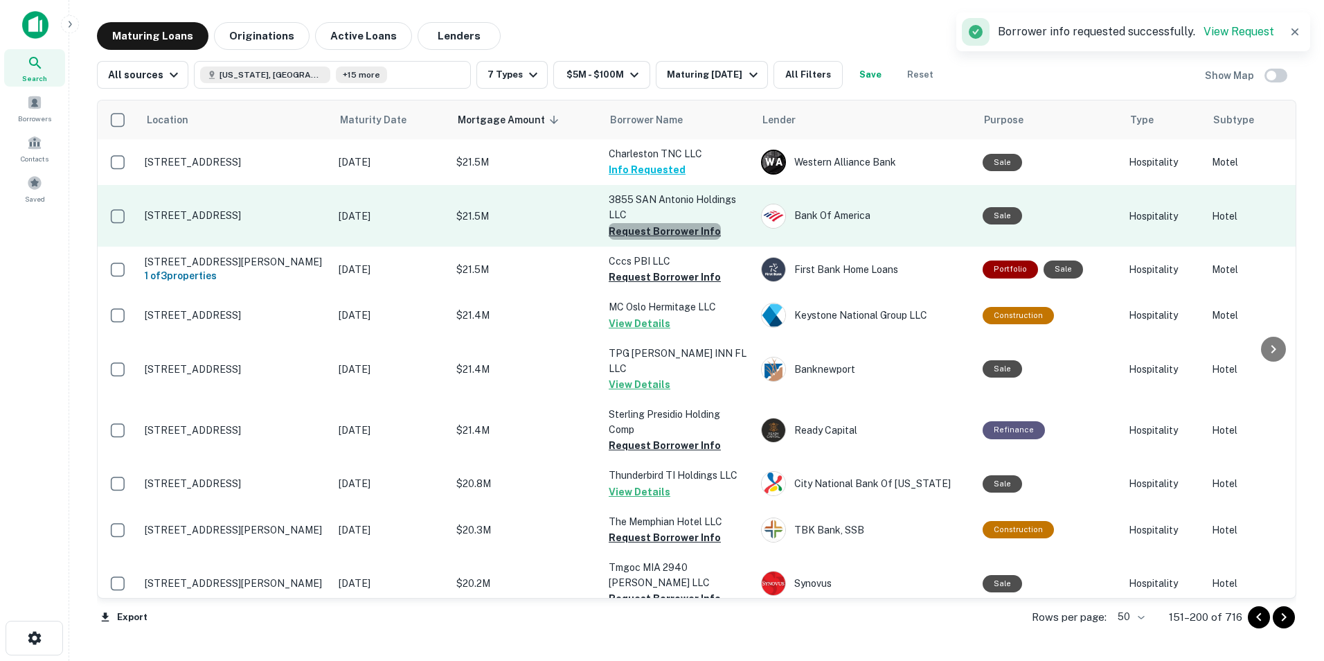
click at [681, 230] on button "Request Borrower Info" at bounding box center [665, 231] width 112 height 17
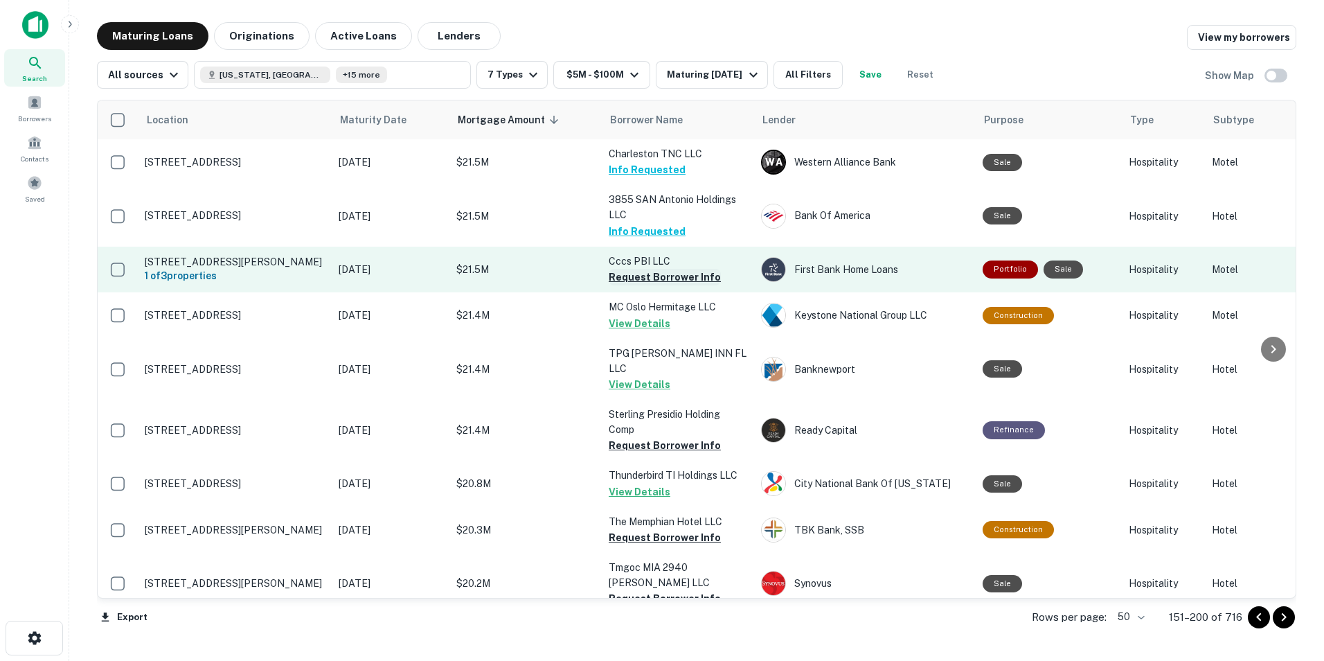
click at [662, 278] on button "Request Borrower Info" at bounding box center [665, 277] width 112 height 17
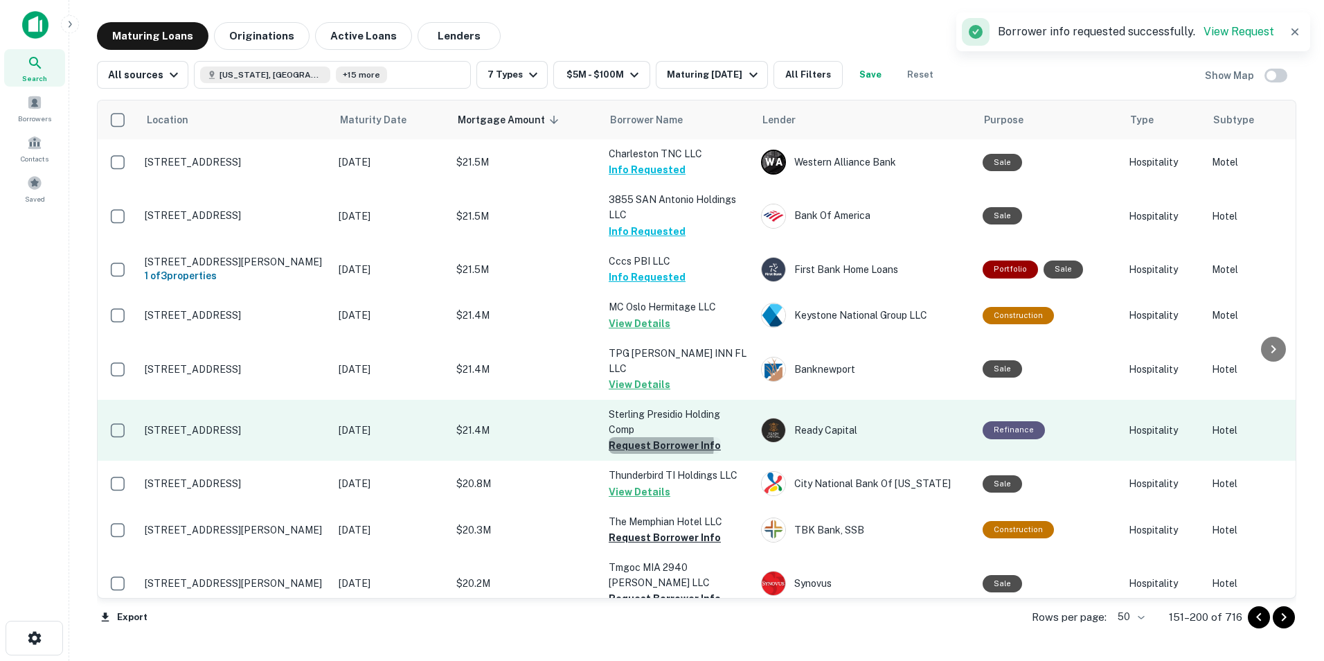
click at [648, 438] on button "Request Borrower Info" at bounding box center [665, 445] width 112 height 17
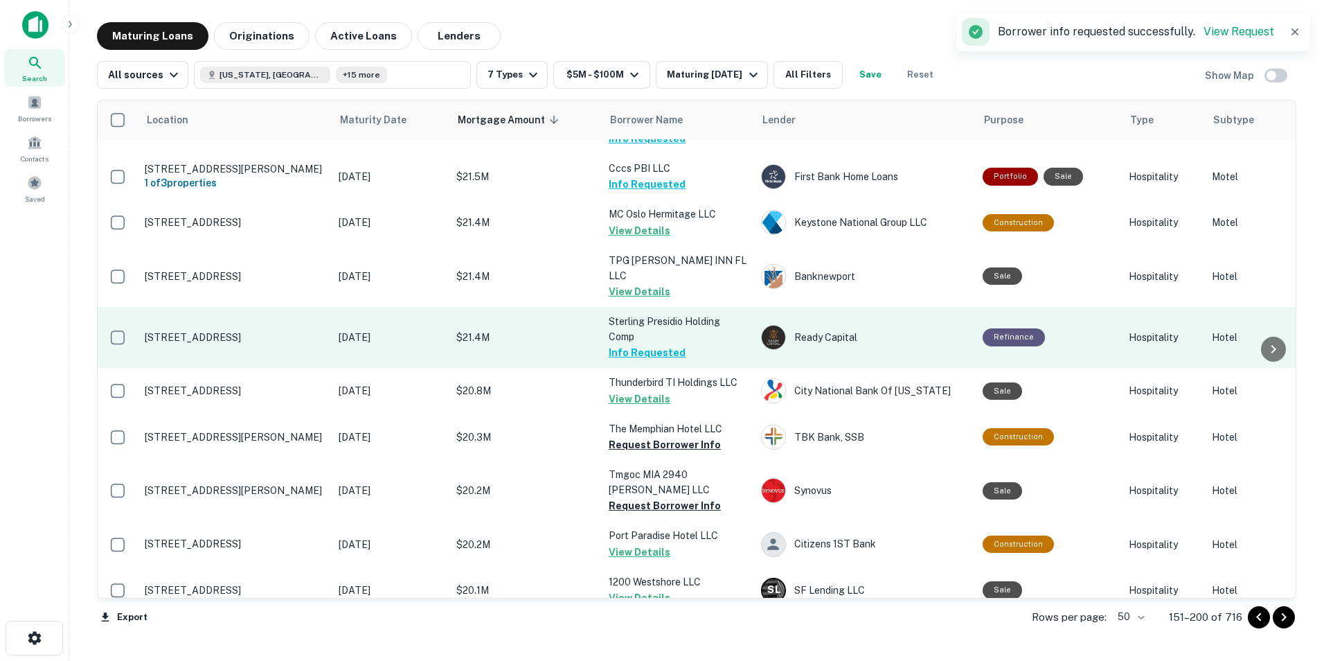
scroll to position [97, 0]
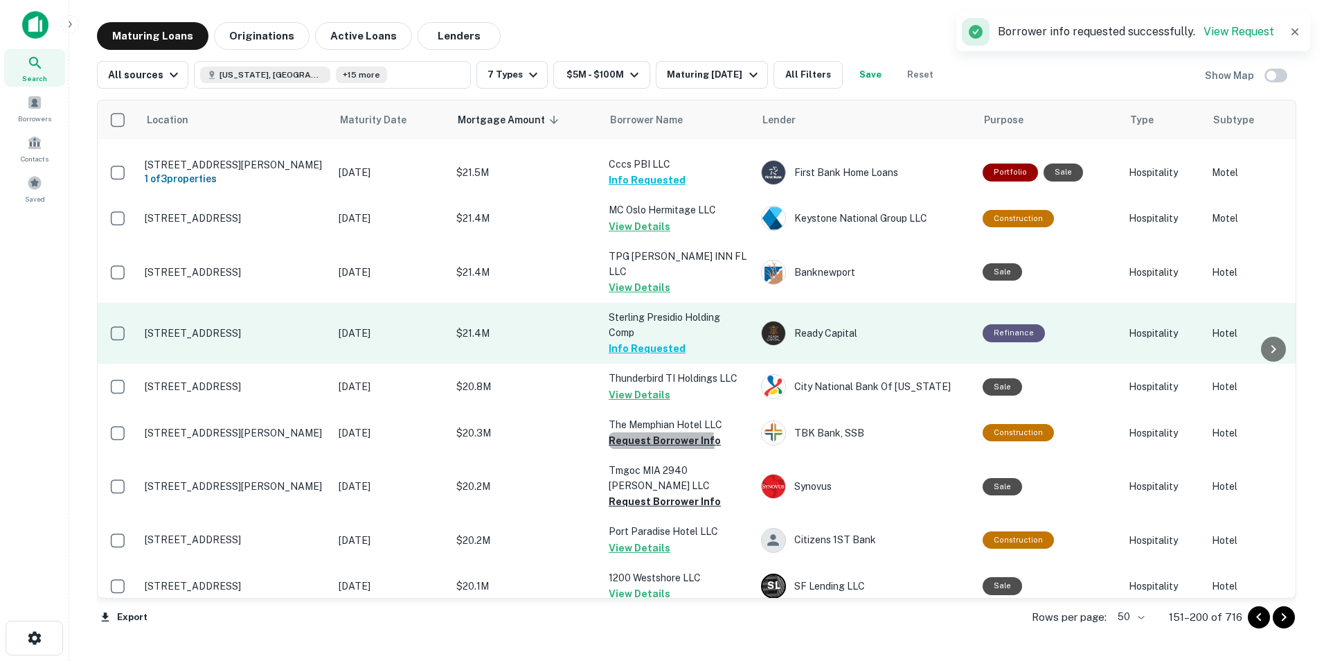
click at [648, 438] on button "Request Borrower Info" at bounding box center [665, 440] width 112 height 17
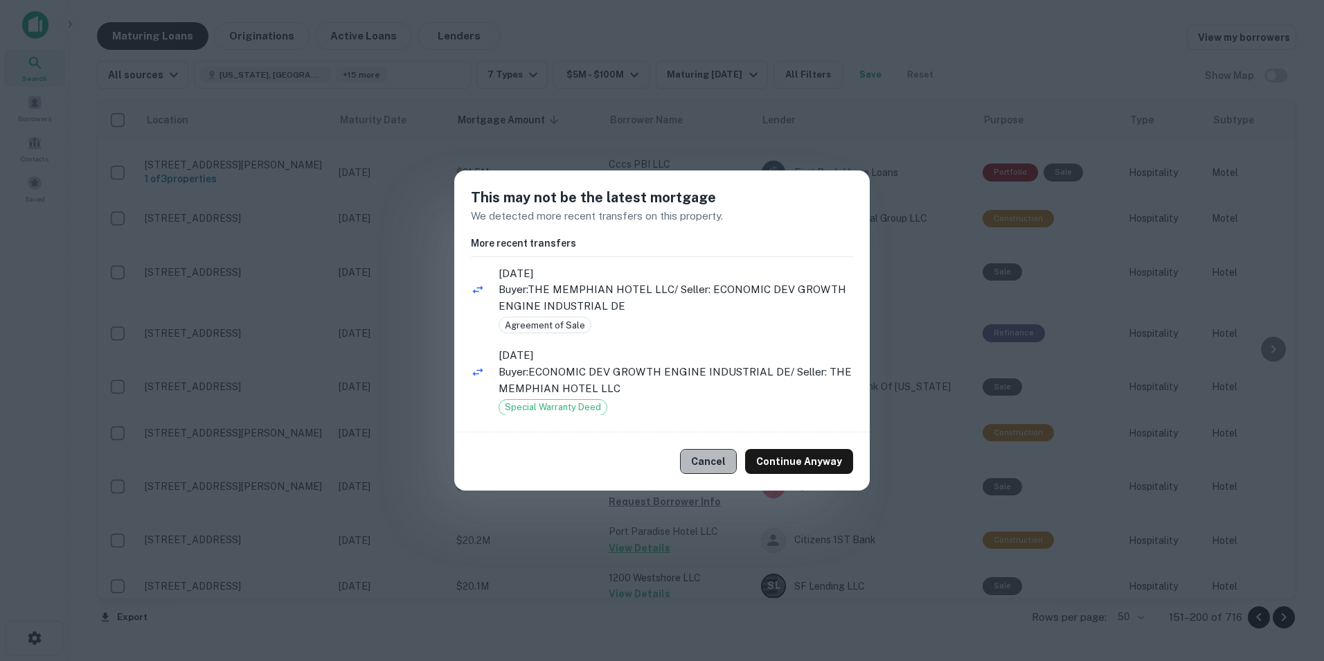
click at [722, 457] on button "Cancel" at bounding box center [708, 461] width 57 height 25
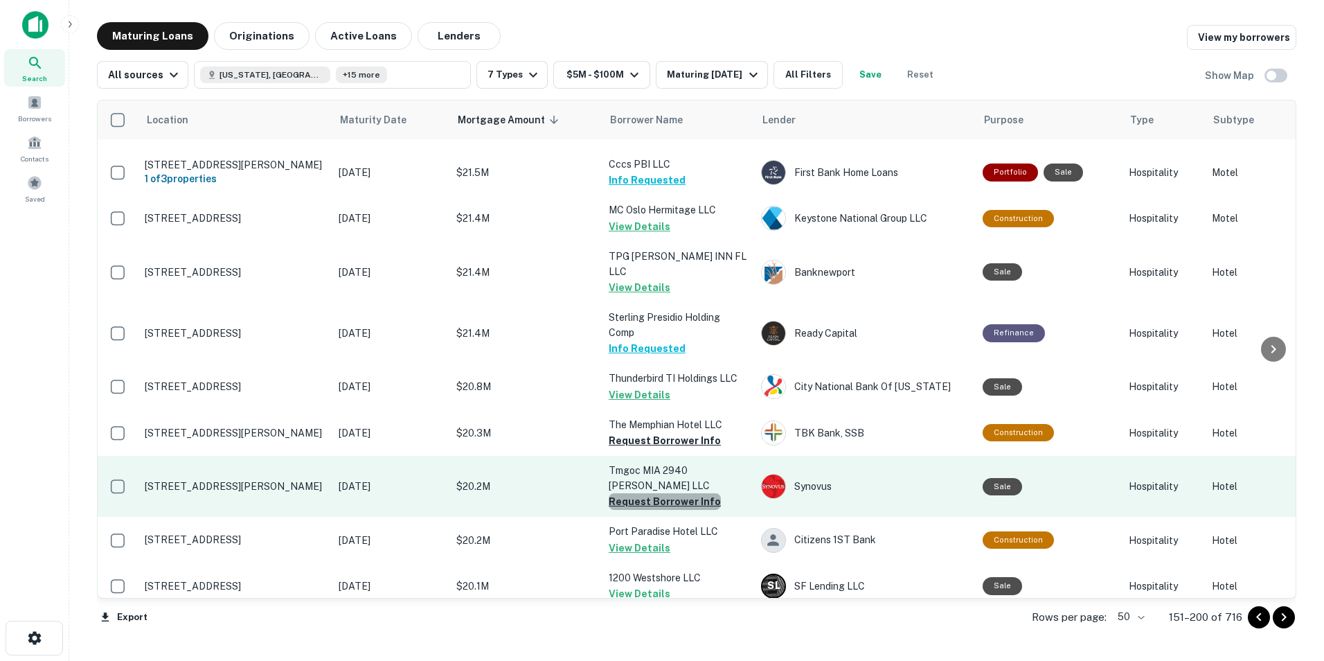
click at [681, 493] on button "Request Borrower Info" at bounding box center [665, 501] width 112 height 17
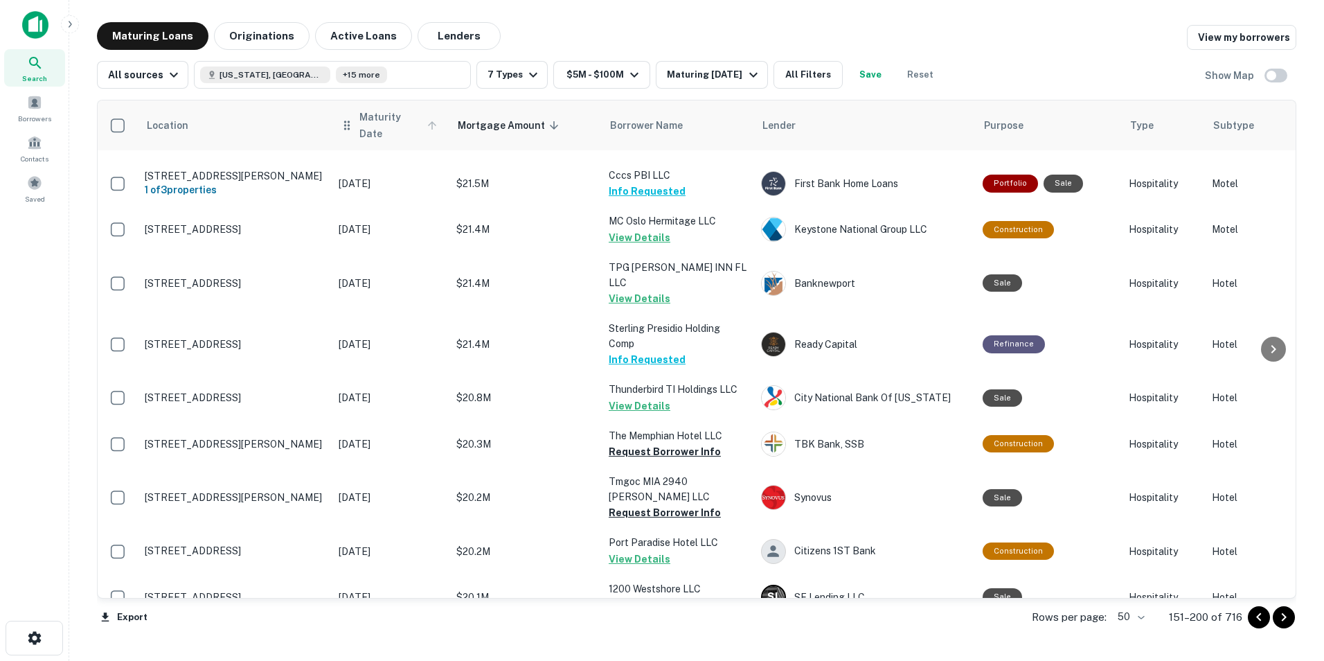
click at [376, 125] on span "Maturity Date" at bounding box center [400, 125] width 82 height 33
